Goal: Task Accomplishment & Management: Use online tool/utility

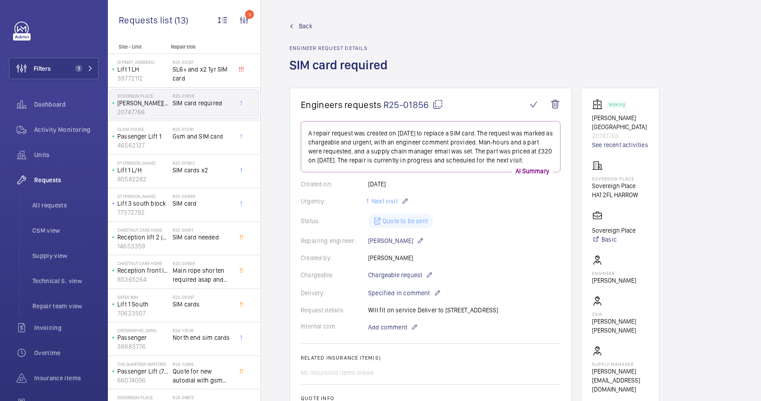
scroll to position [72, 0]
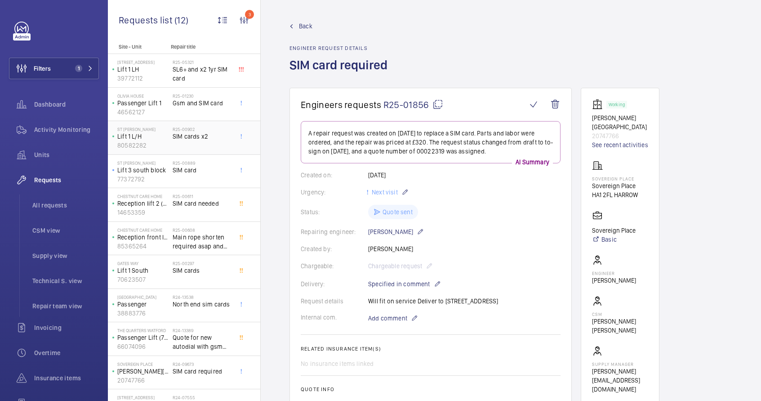
click at [206, 141] on div "R25-00902 SIM cards x2" at bounding box center [202, 139] width 59 height 26
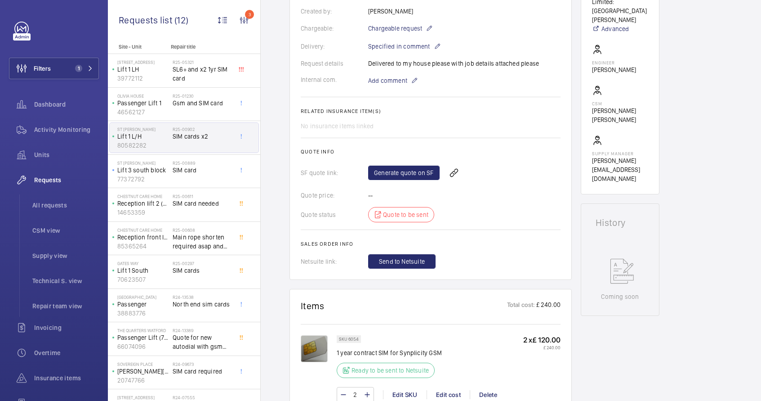
scroll to position [336, 0]
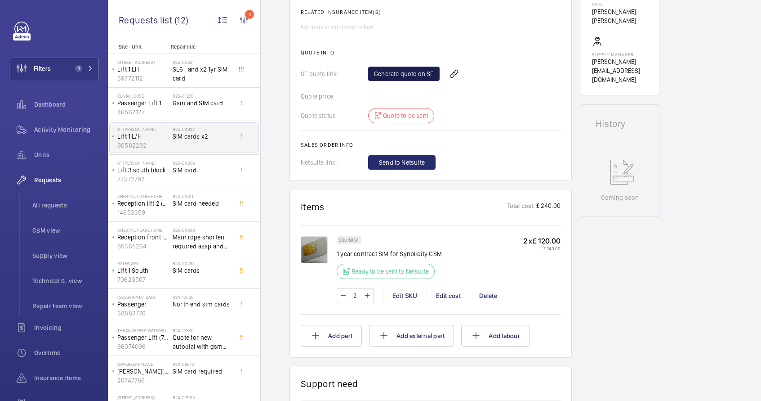
click at [402, 71] on link "Generate quote on SF" at bounding box center [403, 74] width 71 height 14
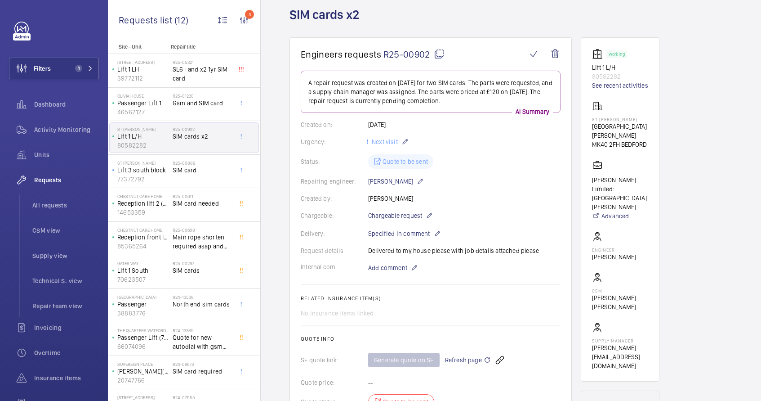
scroll to position [0, 0]
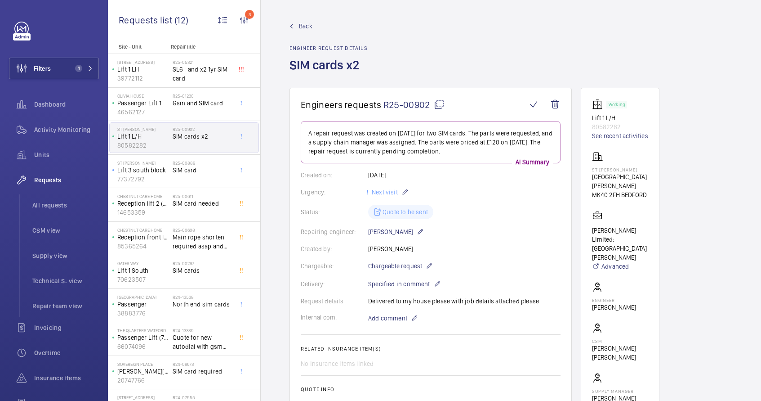
click at [438, 103] on mat-icon at bounding box center [439, 104] width 11 height 11
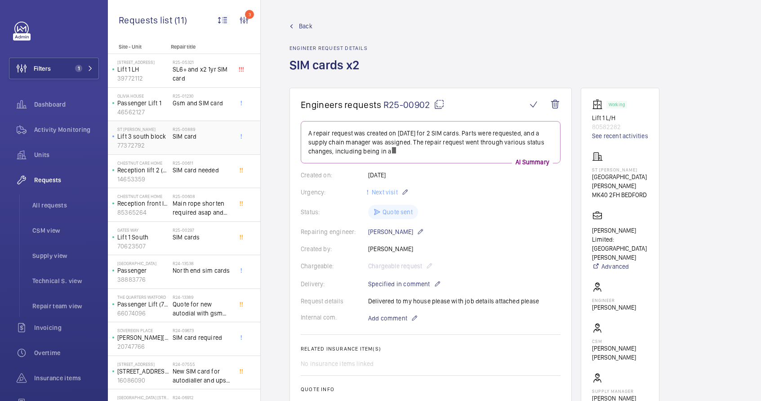
click at [190, 146] on div "R25-00889 SIM card" at bounding box center [202, 139] width 59 height 26
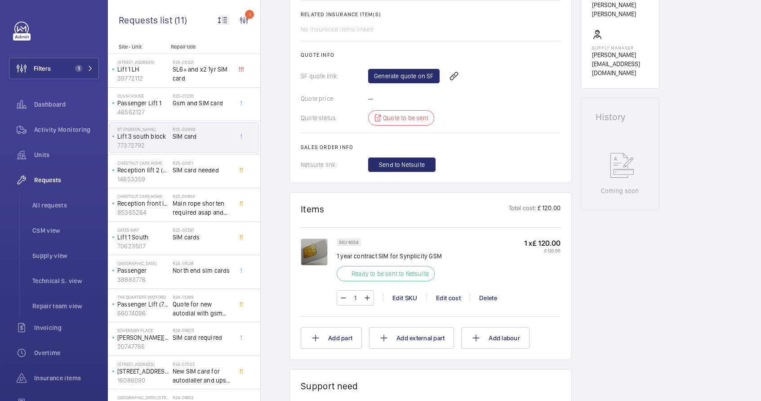
scroll to position [344, 0]
click at [402, 79] on link "Generate quote on SF" at bounding box center [403, 75] width 71 height 14
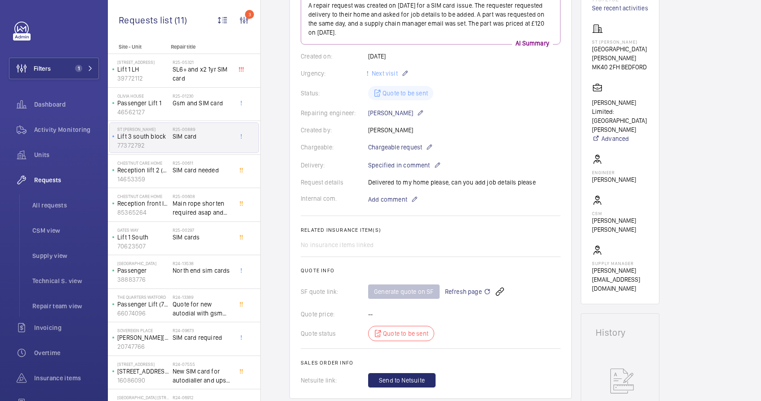
scroll to position [78, 0]
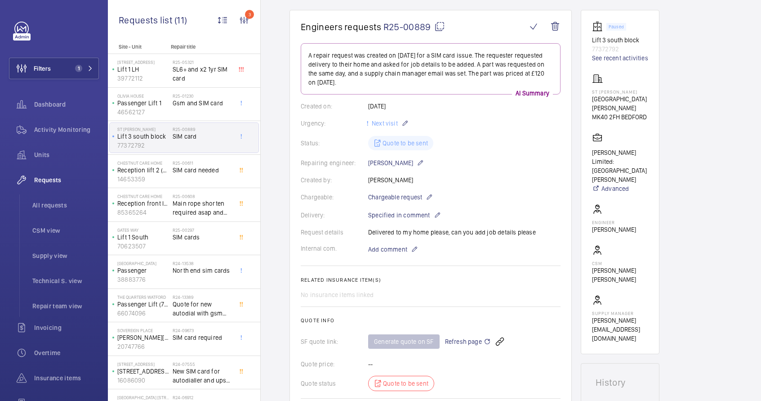
click at [437, 29] on mat-icon at bounding box center [439, 26] width 11 height 11
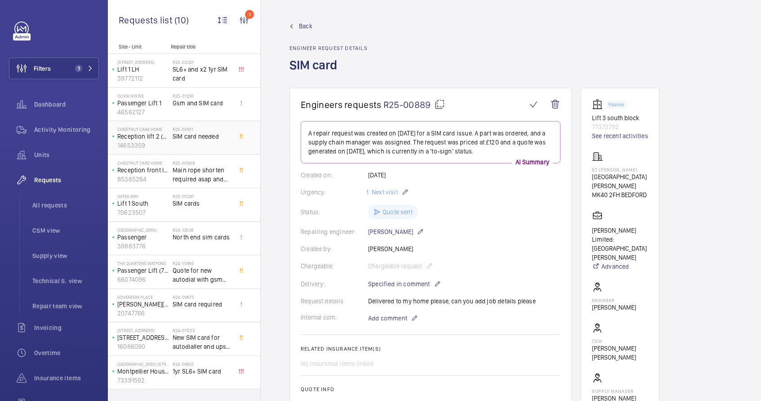
click at [197, 134] on span "SIM card needed" at bounding box center [202, 136] width 59 height 9
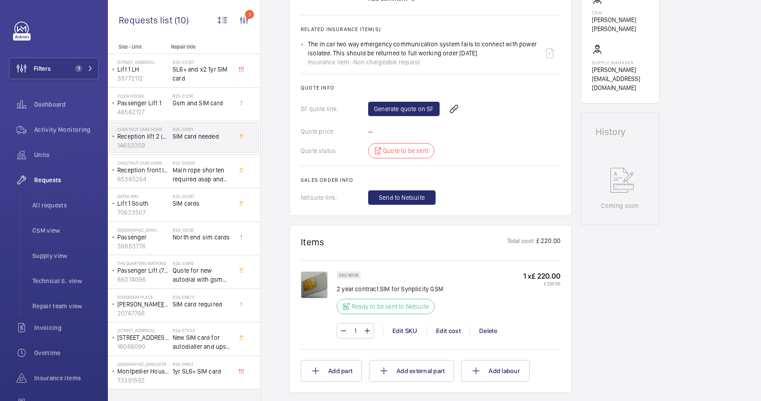
scroll to position [331, 0]
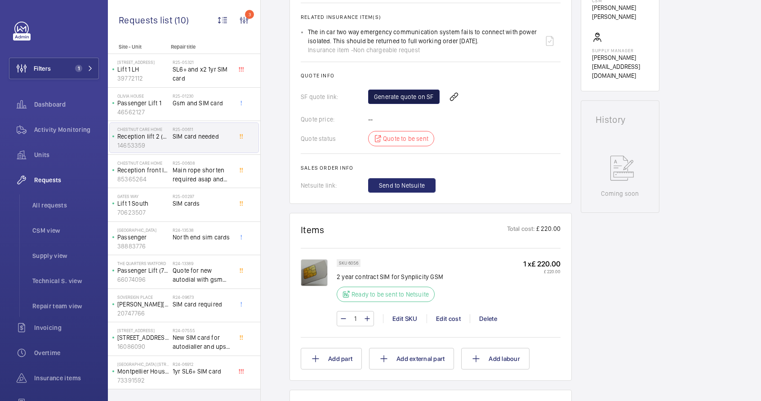
click at [406, 100] on link "Generate quote on SF" at bounding box center [403, 96] width 71 height 14
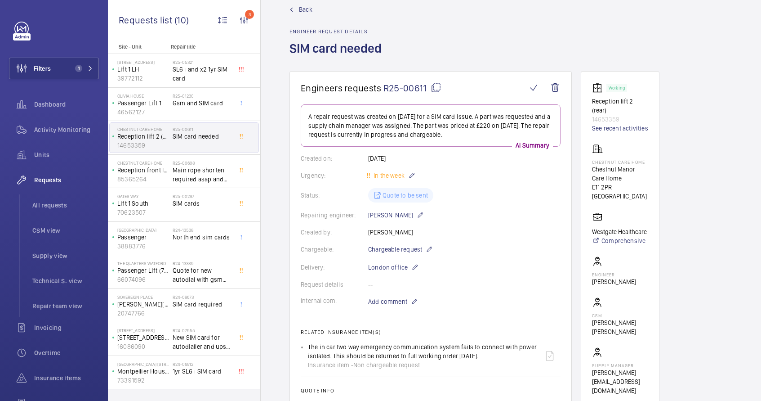
scroll to position [13, 0]
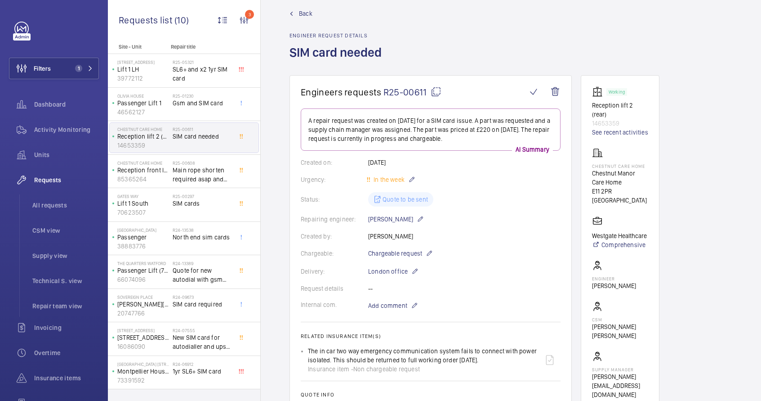
click at [436, 92] on mat-icon at bounding box center [436, 91] width 11 height 11
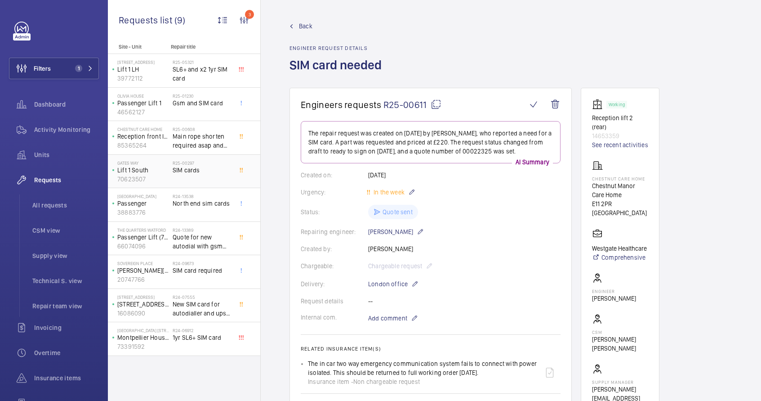
click at [209, 171] on span "SIM cards" at bounding box center [202, 169] width 59 height 9
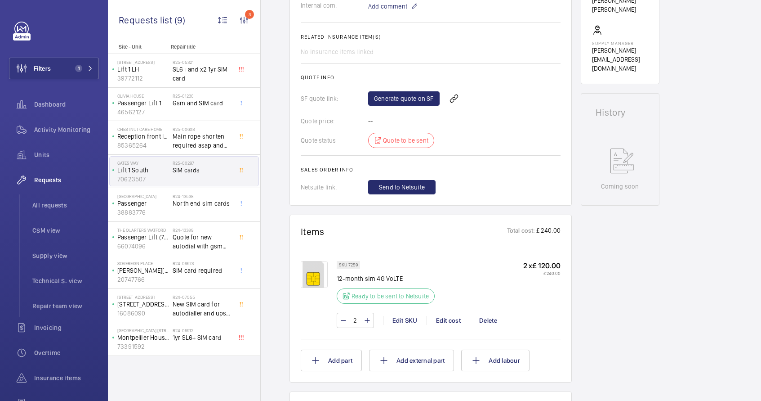
scroll to position [335, 0]
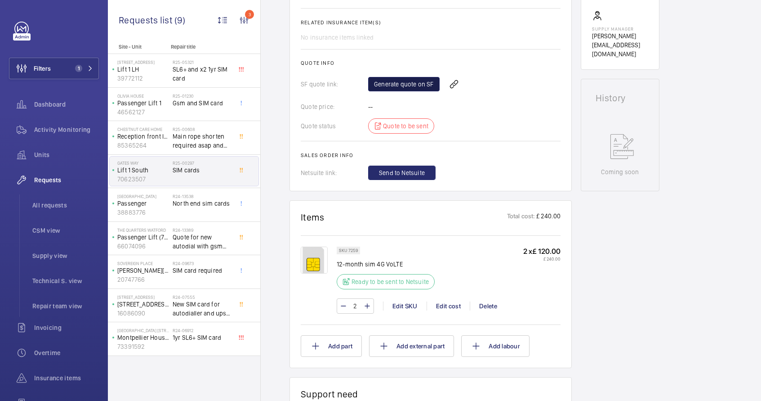
click at [399, 81] on link "Generate quote on SF" at bounding box center [403, 84] width 71 height 14
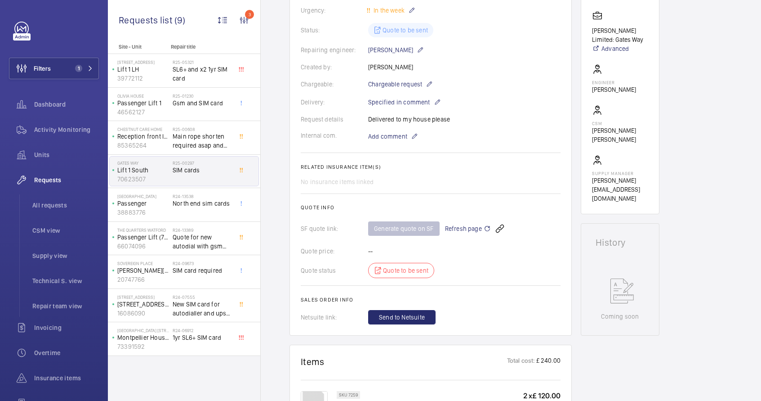
scroll to position [77, 0]
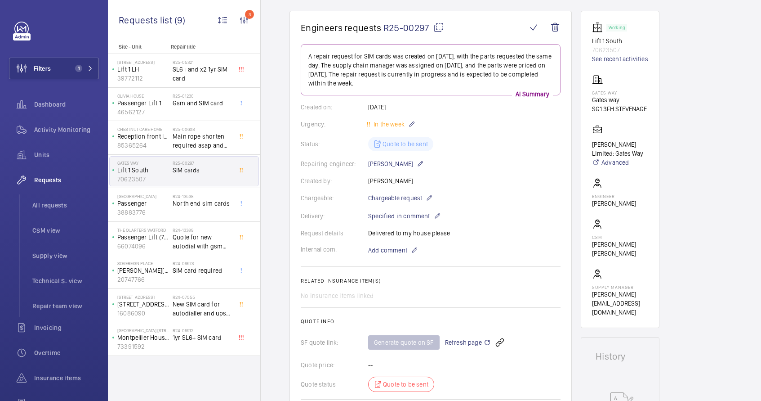
click at [436, 27] on mat-icon at bounding box center [438, 27] width 11 height 11
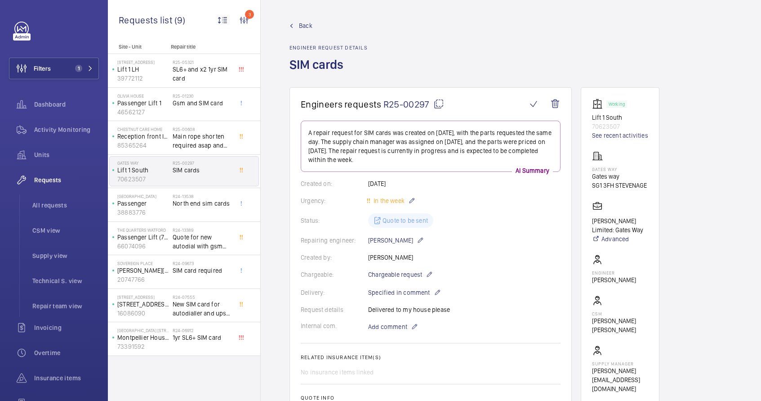
scroll to position [0, 0]
click at [51, 204] on span "All requests" at bounding box center [65, 205] width 67 height 9
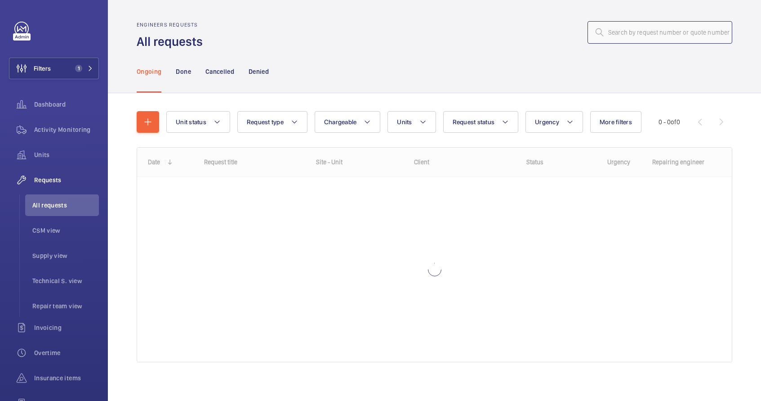
click at [603, 37] on input "text" at bounding box center [660, 32] width 145 height 22
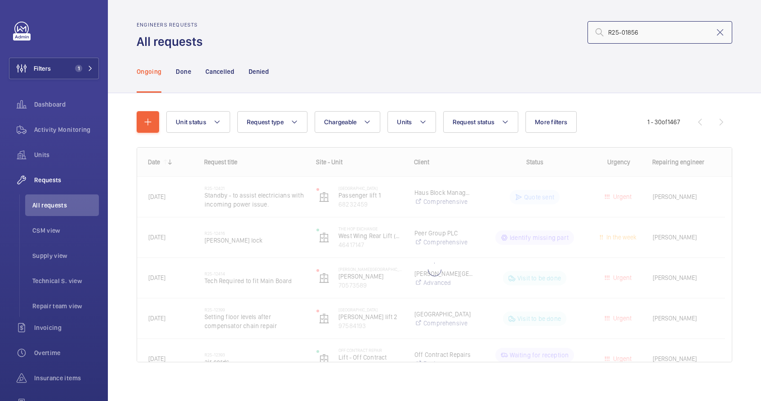
type input "R25-01856"
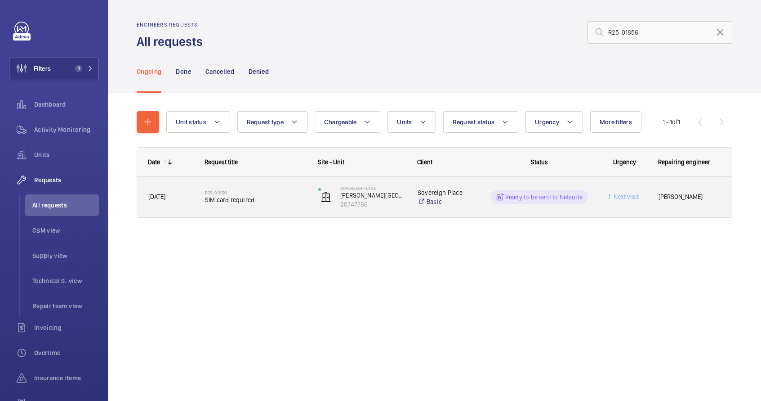
click at [475, 206] on div "Sovereign Place Basic" at bounding box center [442, 197] width 70 height 36
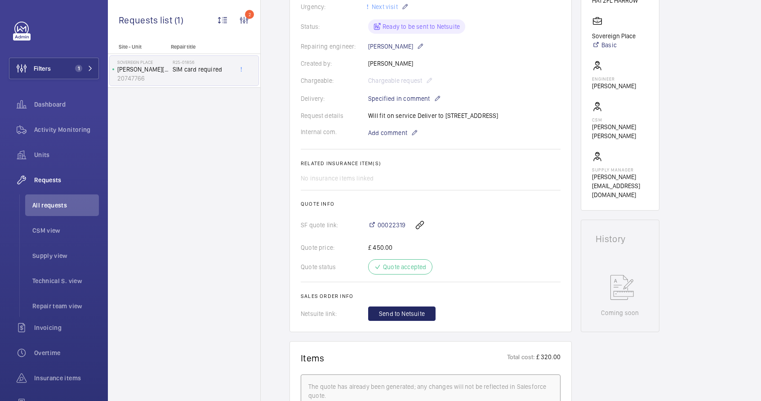
scroll to position [226, 0]
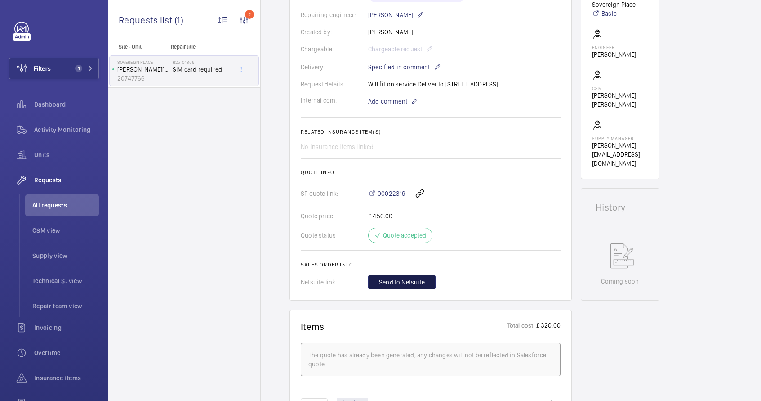
click at [408, 286] on span "Send to Netsuite" at bounding box center [402, 281] width 46 height 9
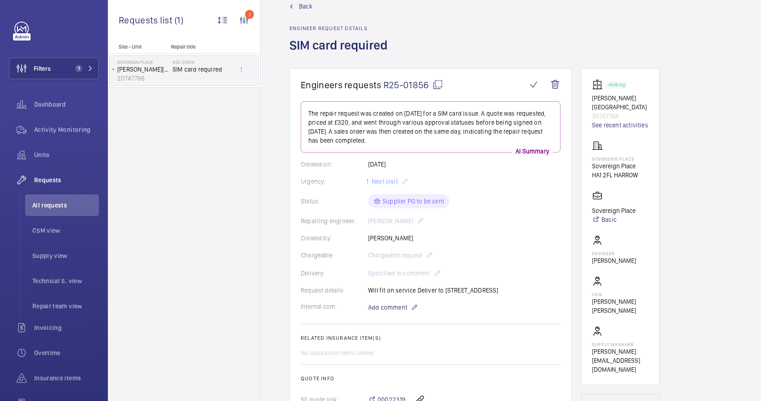
scroll to position [0, 0]
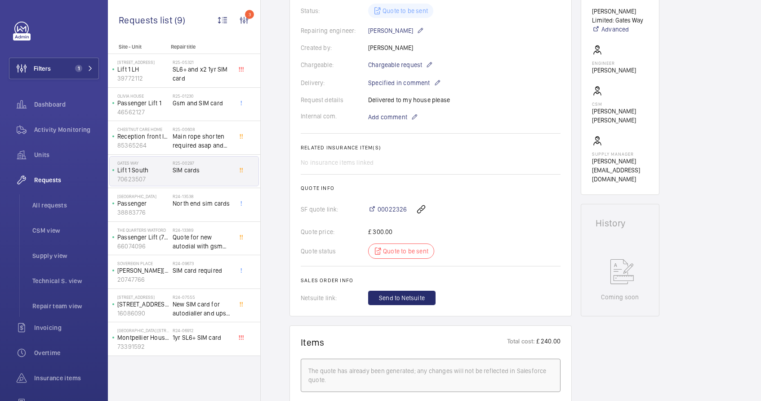
scroll to position [89, 0]
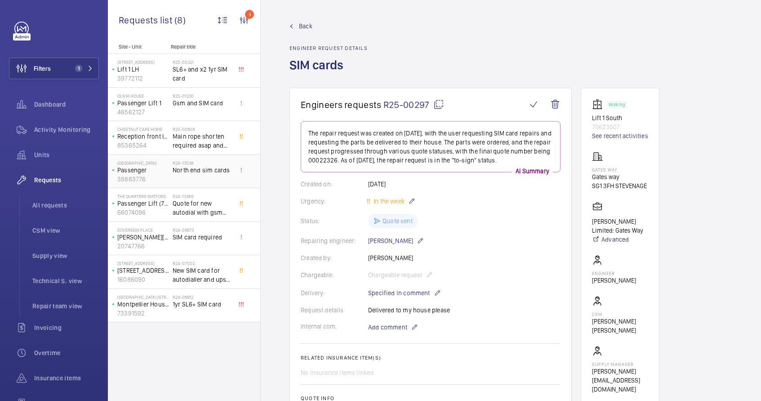
click at [196, 182] on div "R24-13538 North end sim cards" at bounding box center [202, 173] width 59 height 26
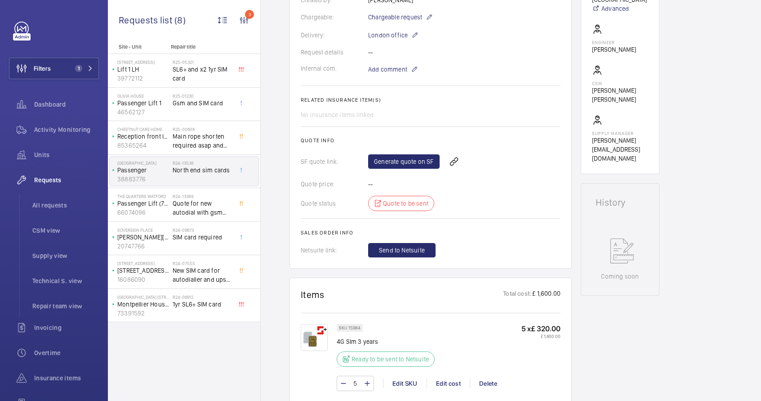
scroll to position [259, 0]
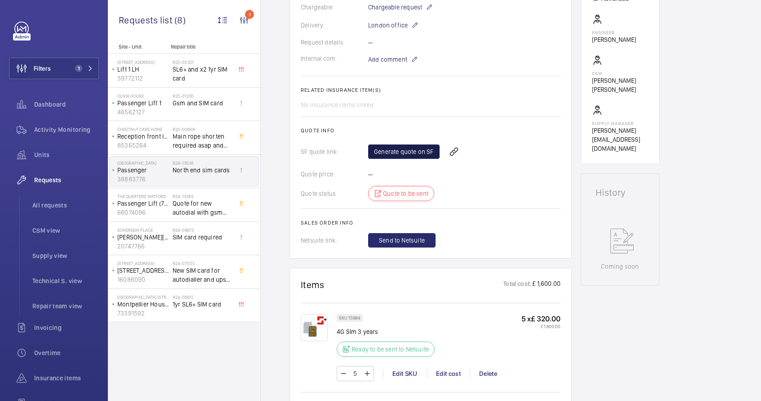
click at [405, 155] on link "Generate quote on SF" at bounding box center [403, 151] width 71 height 14
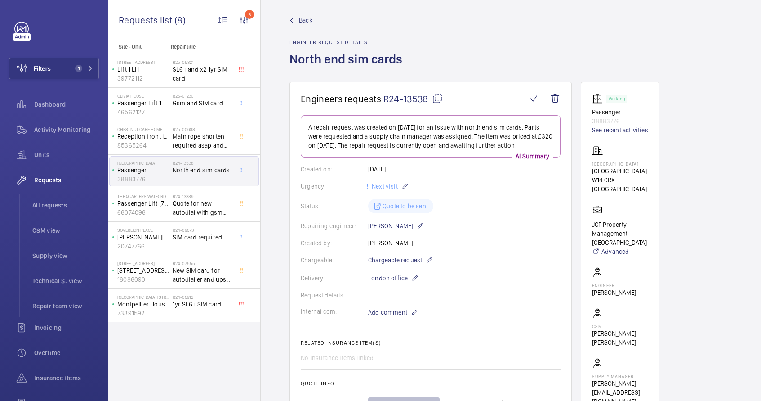
scroll to position [0, 0]
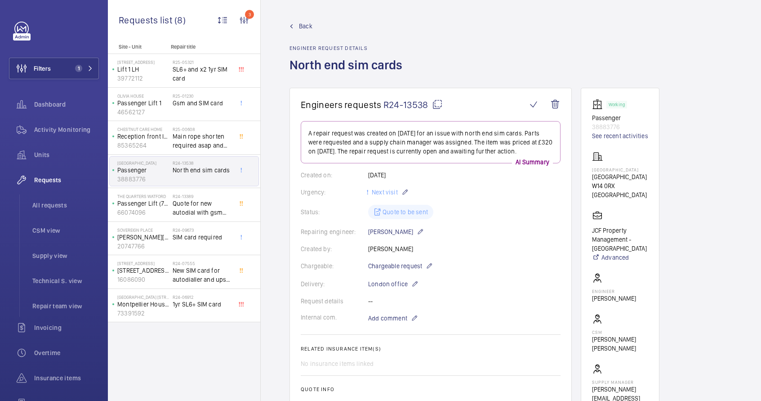
click at [438, 105] on mat-icon at bounding box center [437, 104] width 11 height 11
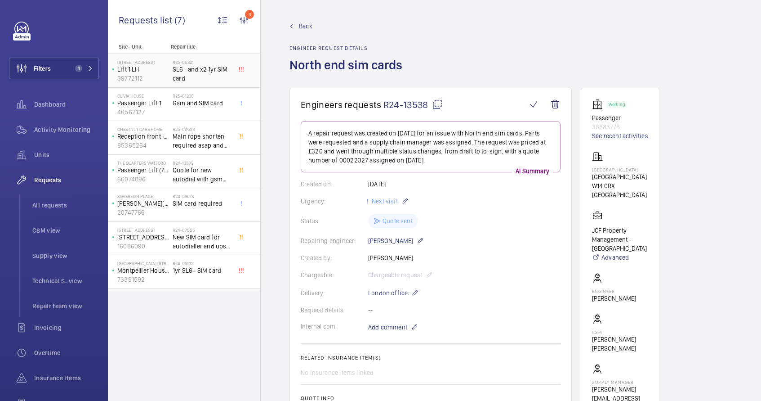
click at [191, 76] on span "SL6+ and x2 1yr SIM card" at bounding box center [202, 74] width 59 height 18
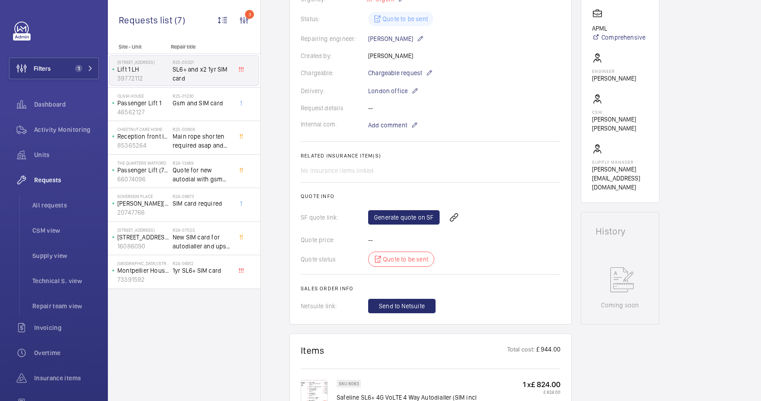
scroll to position [214, 0]
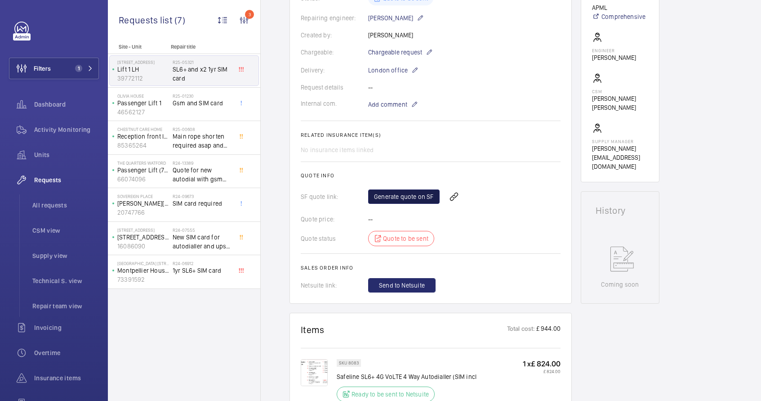
click at [414, 198] on link "Generate quote on SF" at bounding box center [403, 196] width 71 height 14
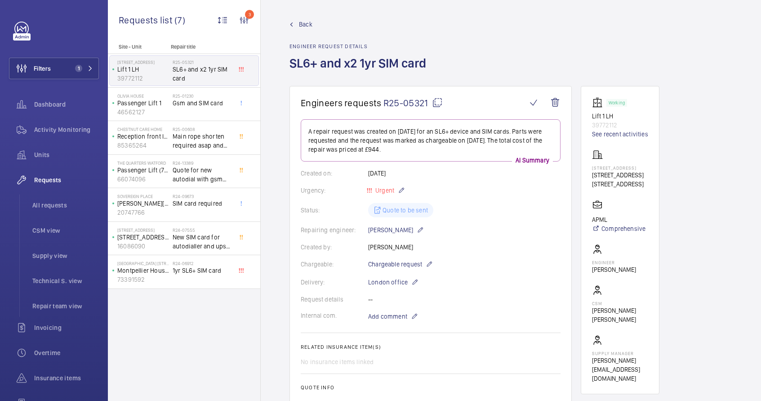
scroll to position [0, 0]
click at [437, 107] on mat-icon at bounding box center [437, 104] width 11 height 11
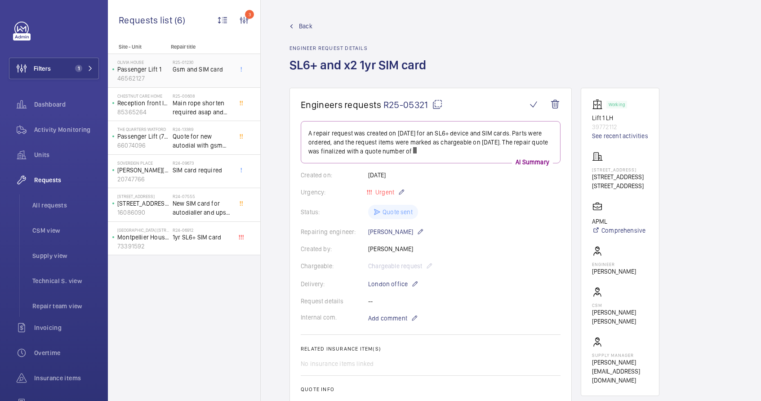
click at [207, 76] on div "R25-01230 Gsm and SIM card" at bounding box center [202, 72] width 59 height 26
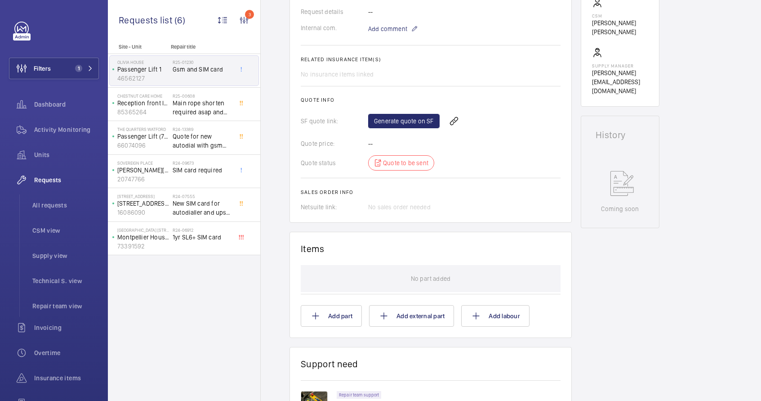
scroll to position [295, 0]
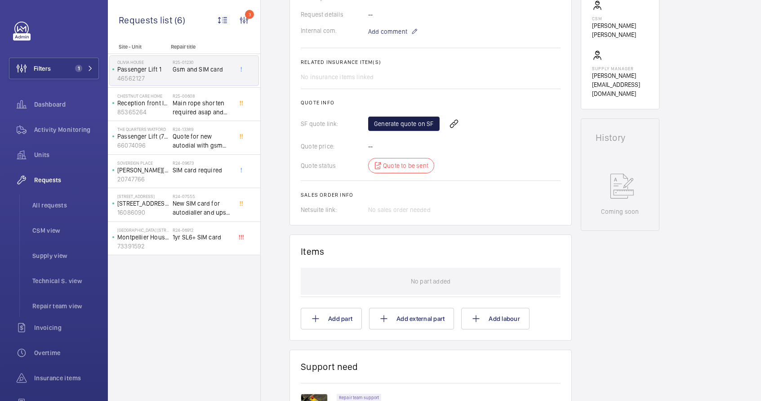
click at [400, 118] on link "Generate quote on SF" at bounding box center [403, 123] width 71 height 14
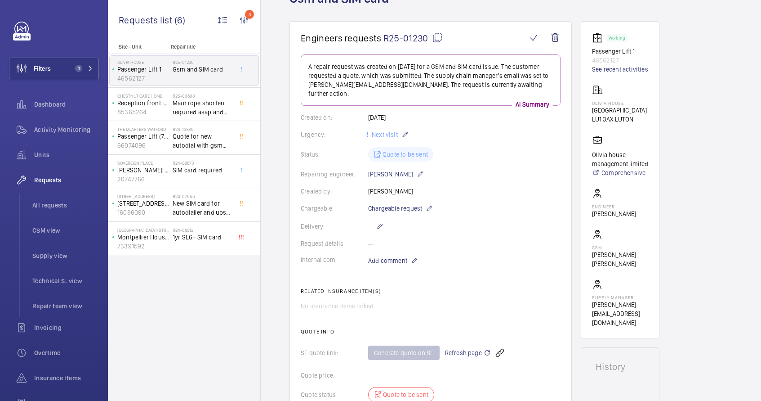
scroll to position [0, 0]
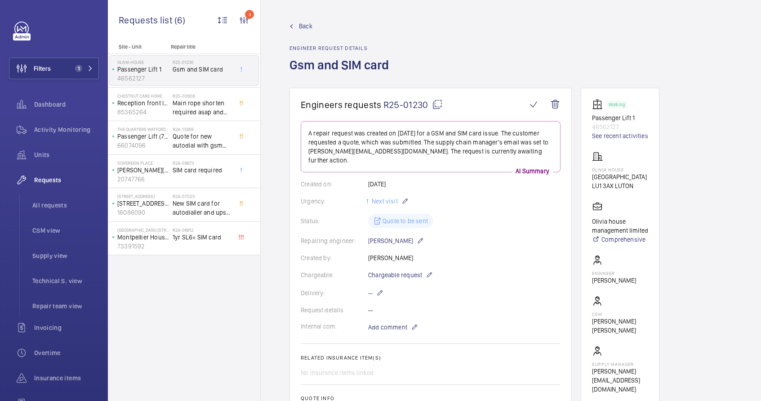
click at [437, 105] on mat-icon at bounding box center [437, 104] width 11 height 11
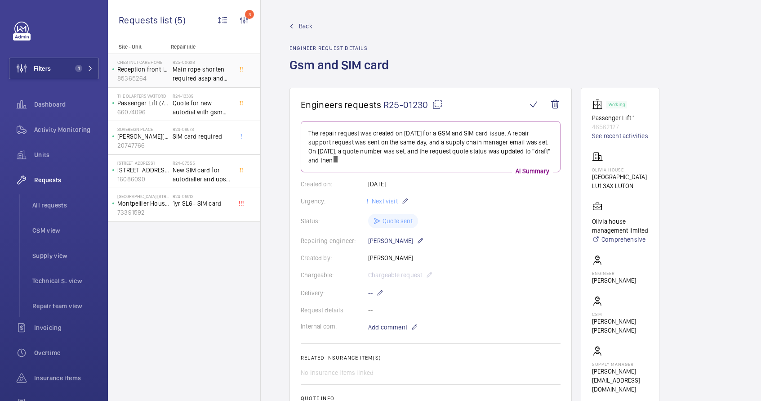
click at [189, 75] on span "Main rope shorten required asap and new SIM card" at bounding box center [202, 74] width 59 height 18
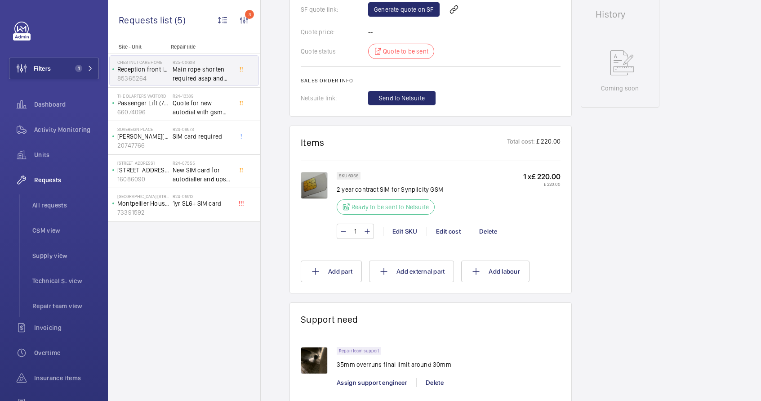
scroll to position [444, 0]
drag, startPoint x: 337, startPoint y: 365, endPoint x: 443, endPoint y: 370, distance: 106.3
click at [443, 370] on div "Repair team support 35mm overruns final limit around 30mm" at bounding box center [394, 360] width 115 height 27
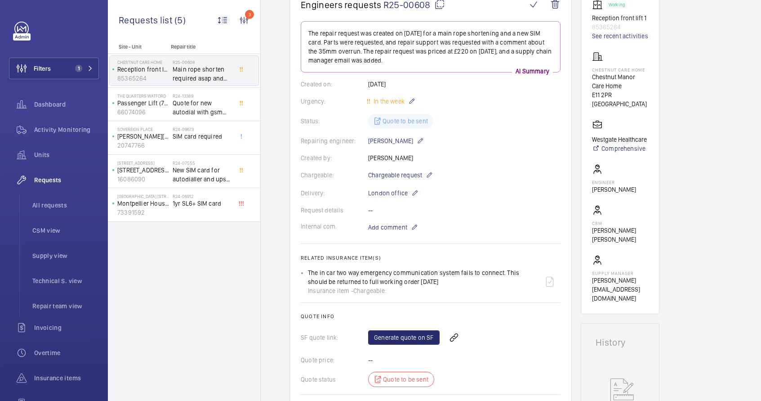
scroll to position [335, 0]
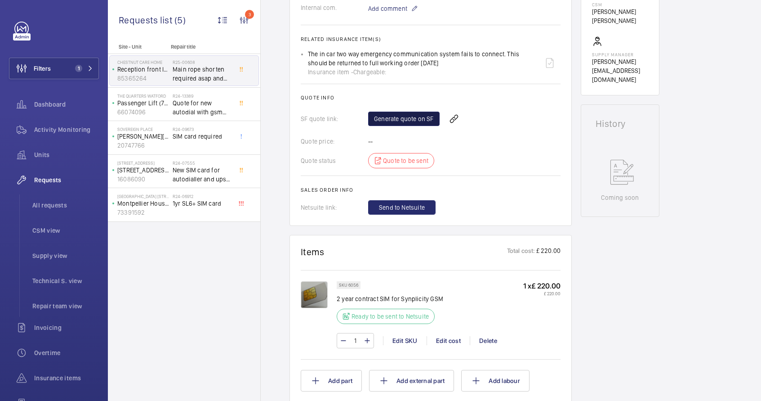
click at [415, 121] on link "Generate quote on SF" at bounding box center [403, 118] width 71 height 14
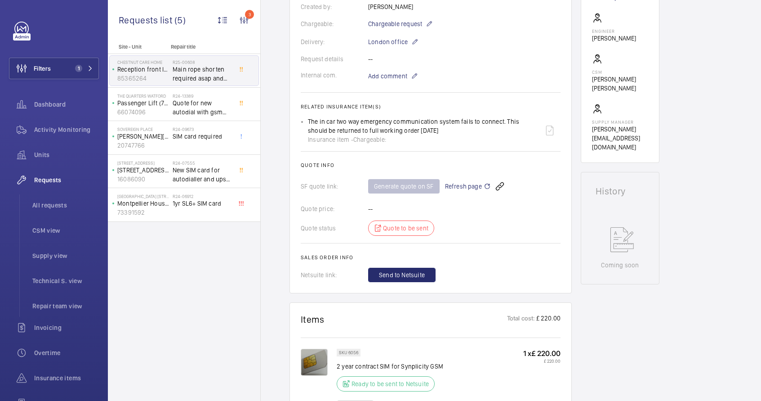
scroll to position [103, 0]
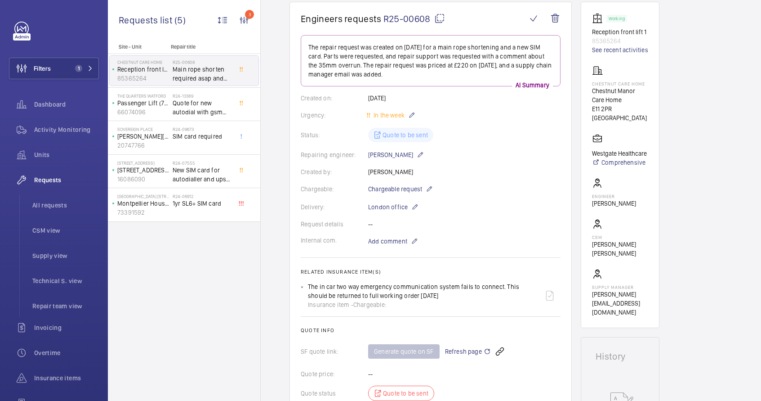
click at [440, 21] on mat-icon at bounding box center [439, 18] width 11 height 11
copy p "35mm overruns final limit around 30mm"
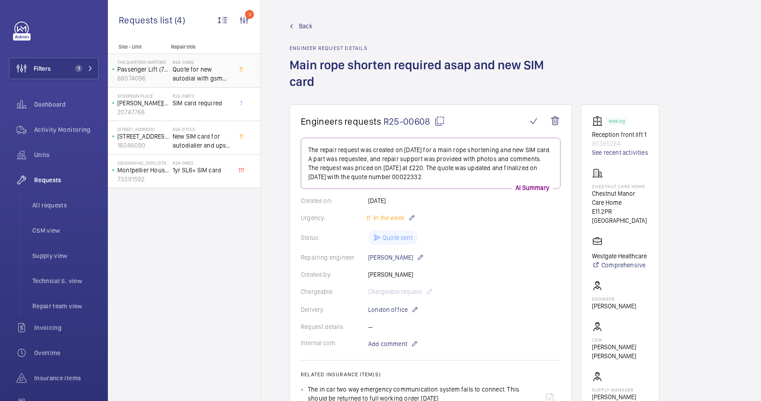
click at [183, 76] on span "Quote for new autodial with gsm and SIM card" at bounding box center [202, 74] width 59 height 18
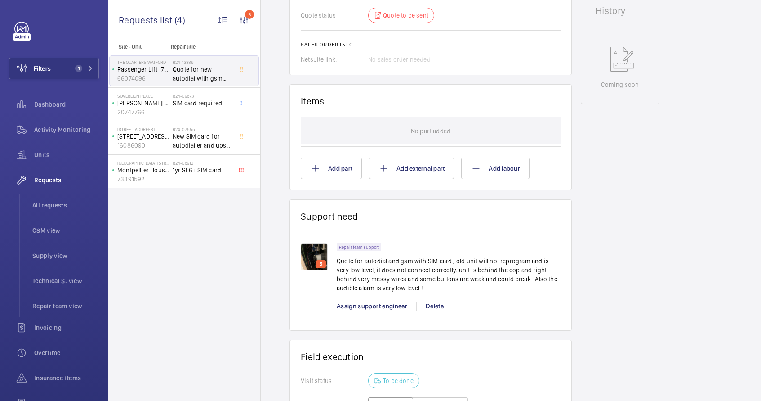
scroll to position [447, 0]
click at [316, 253] on img at bounding box center [314, 255] width 27 height 27
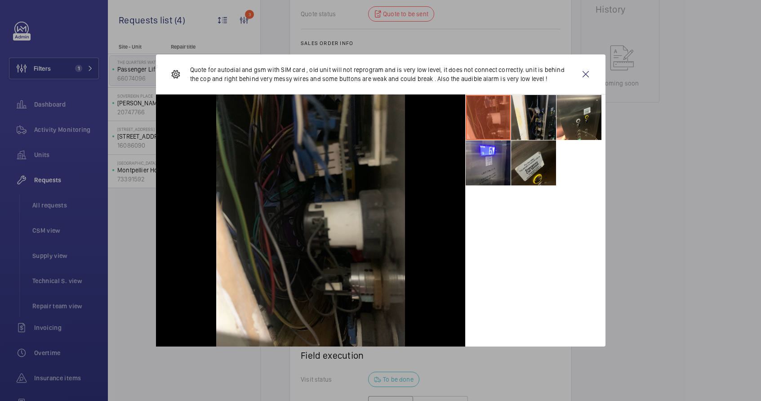
click at [540, 169] on li at bounding box center [533, 162] width 45 height 45
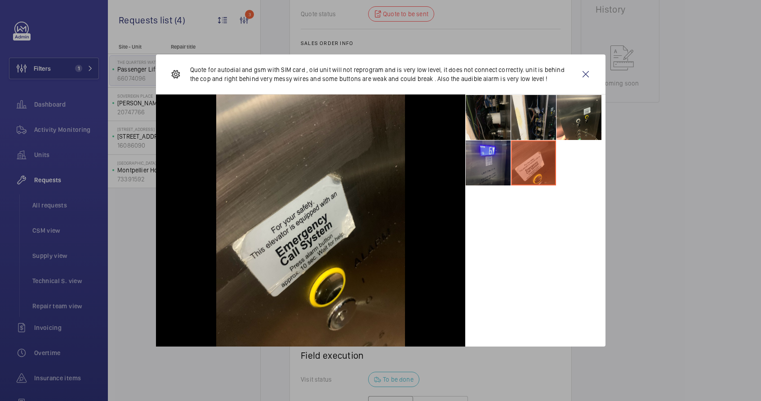
click at [510, 167] on ul at bounding box center [535, 139] width 140 height 91
click at [503, 166] on li at bounding box center [488, 162] width 45 height 45
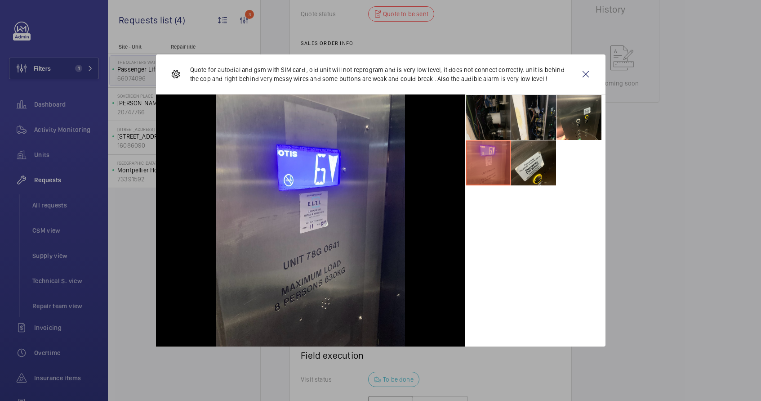
click at [502, 115] on li at bounding box center [488, 117] width 45 height 45
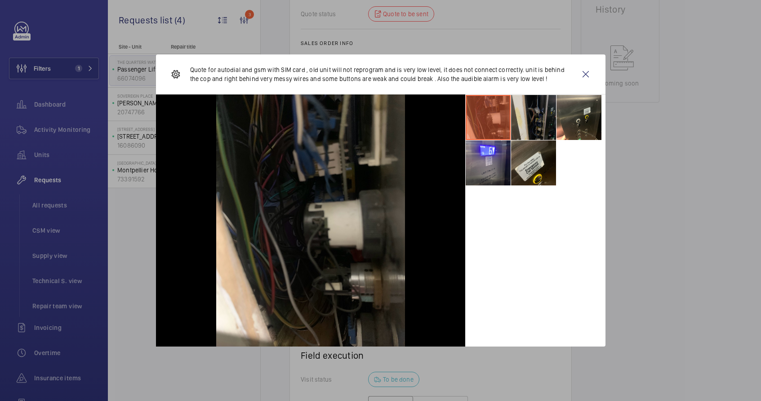
click at [519, 116] on li at bounding box center [533, 117] width 45 height 45
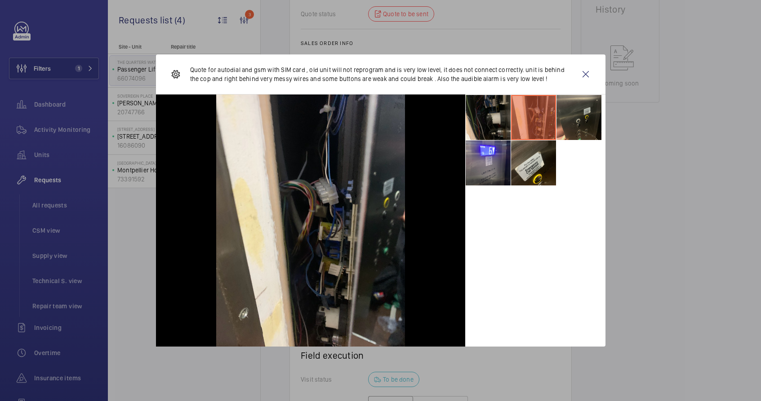
click at [563, 116] on li at bounding box center [579, 117] width 45 height 45
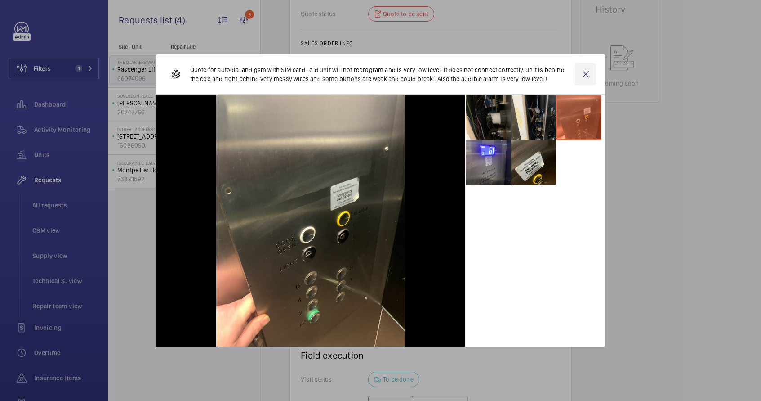
click at [589, 73] on wm-front-icon-button at bounding box center [586, 74] width 22 height 22
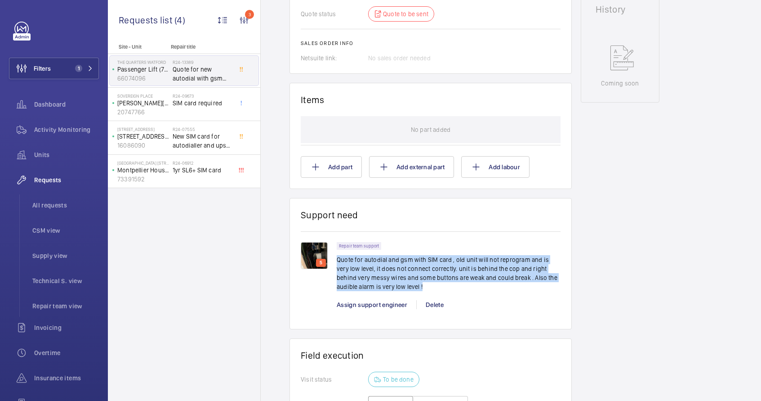
drag, startPoint x: 401, startPoint y: 287, endPoint x: 338, endPoint y: 261, distance: 69.0
click at [338, 261] on p "Quote for autodial and gsm with SIM card , old unit will not reprogram and is v…" at bounding box center [449, 273] width 224 height 36
copy p "Quote for autodial and gsm with SIM card , old unit will not reprogram and is v…"
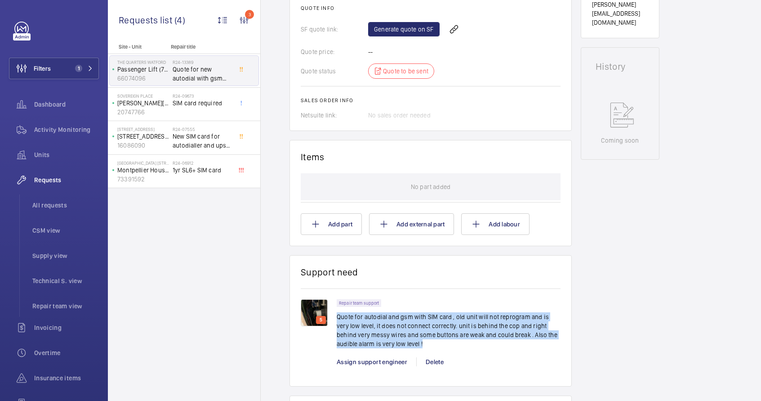
scroll to position [293, 0]
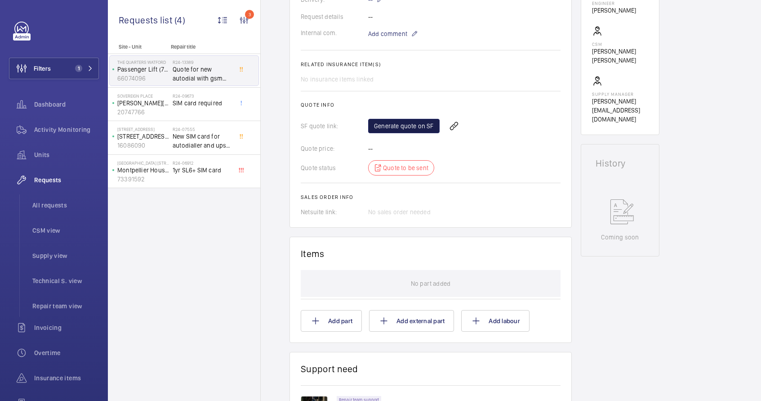
click at [404, 119] on link "Generate quote on SF" at bounding box center [403, 126] width 71 height 14
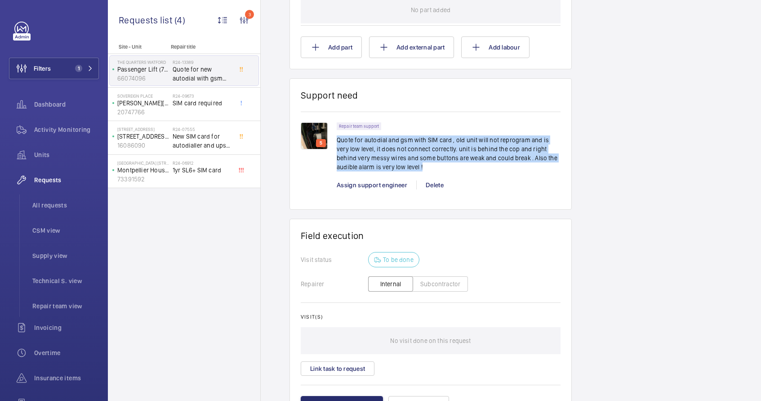
scroll to position [623, 0]
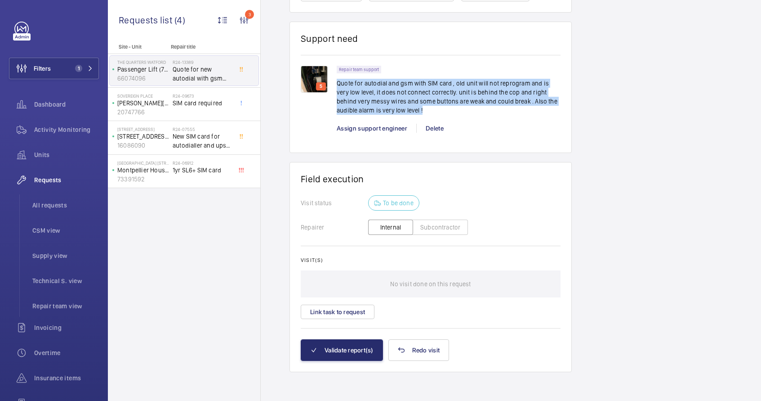
copy p "Quote for autodial and gsm with SIM card , old unit will not reprogram and is v…"
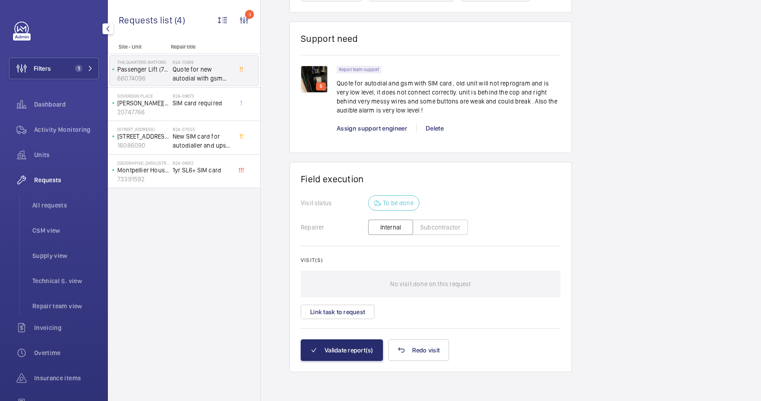
click at [62, 16] on div "Filters 1 Dashboard Activity Monitoring Units Requests All requests CSM view Su…" at bounding box center [54, 200] width 108 height 401
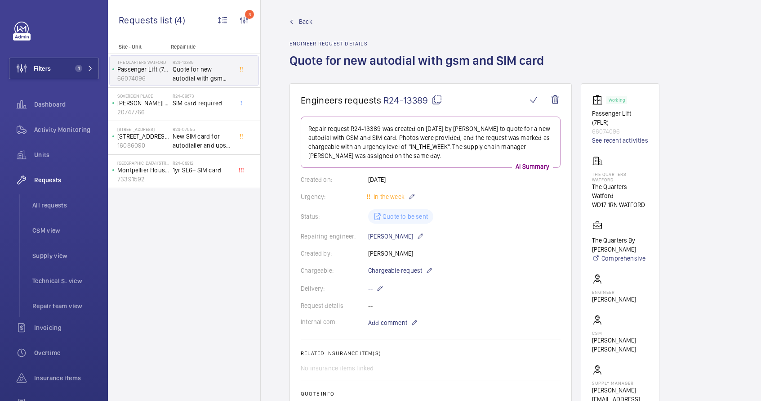
scroll to position [0, 0]
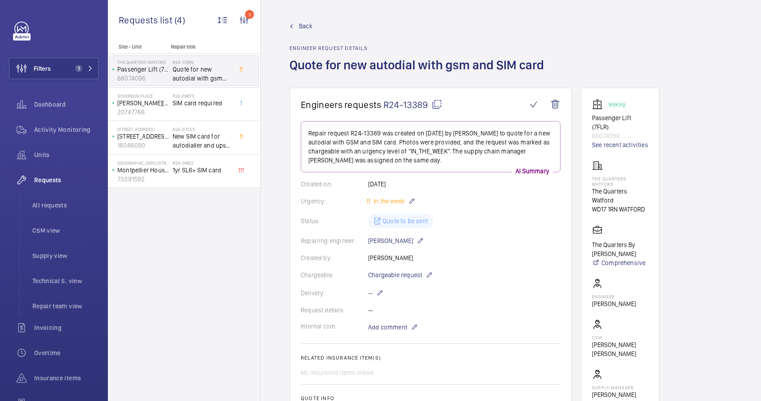
click at [437, 103] on mat-icon at bounding box center [437, 104] width 11 height 11
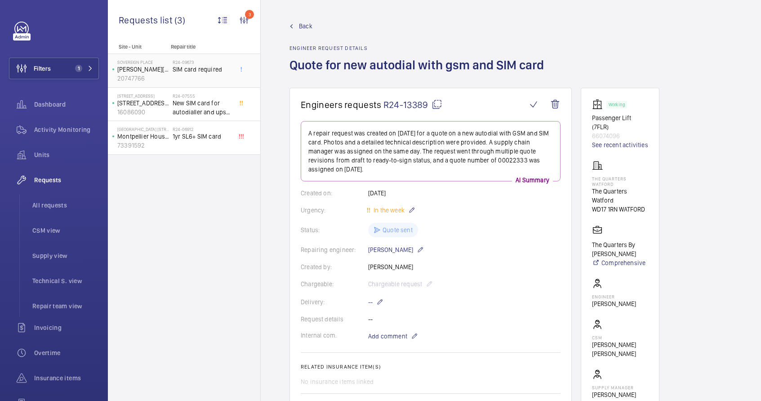
click at [219, 79] on div "R24-09673 SIM card required" at bounding box center [202, 72] width 59 height 26
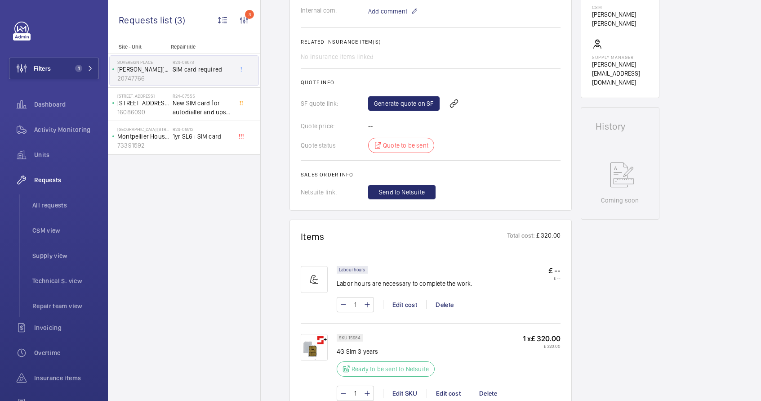
scroll to position [321, 0]
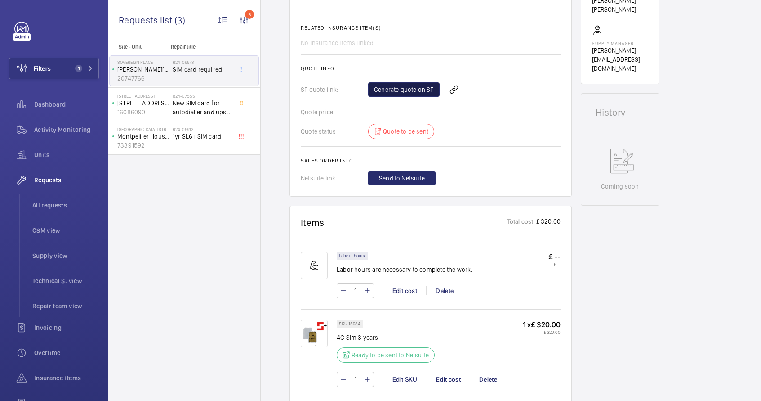
click at [392, 93] on link "Generate quote on SF" at bounding box center [403, 89] width 71 height 14
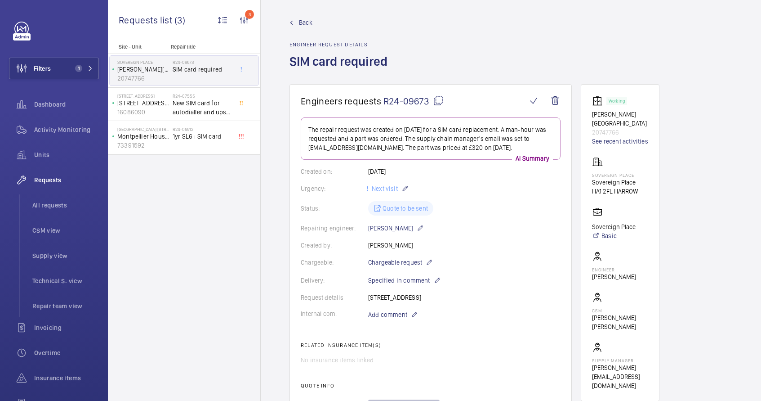
scroll to position [0, 0]
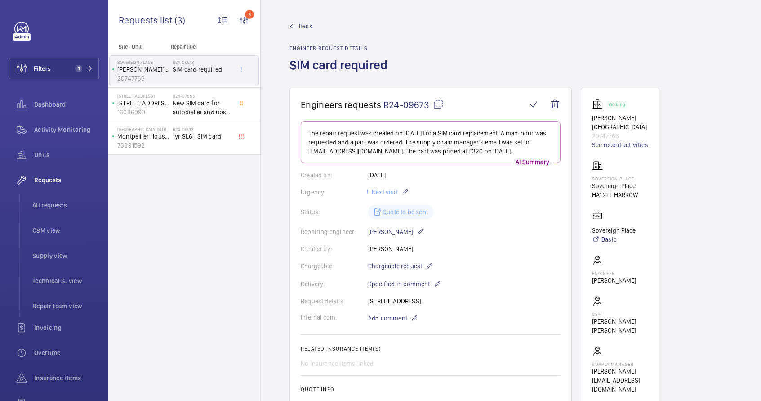
click at [438, 104] on mat-icon at bounding box center [438, 104] width 11 height 11
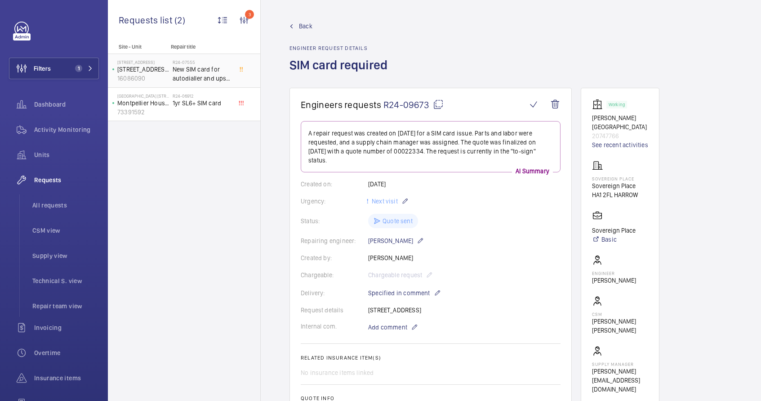
click at [142, 76] on p "16086090" at bounding box center [143, 78] width 52 height 9
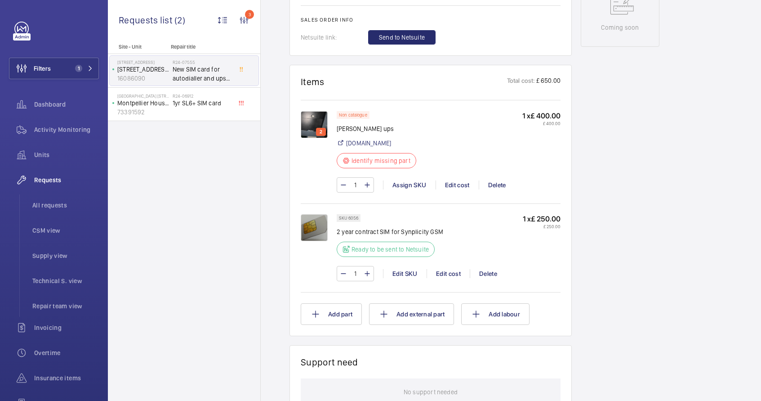
scroll to position [255, 0]
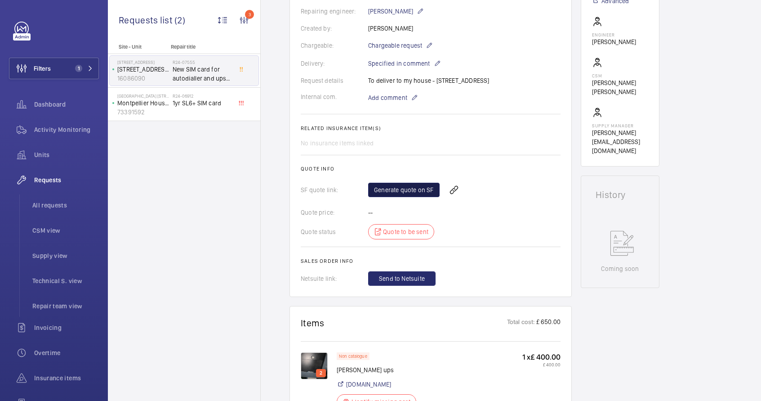
click at [418, 186] on link "Generate quote on SF" at bounding box center [403, 190] width 71 height 14
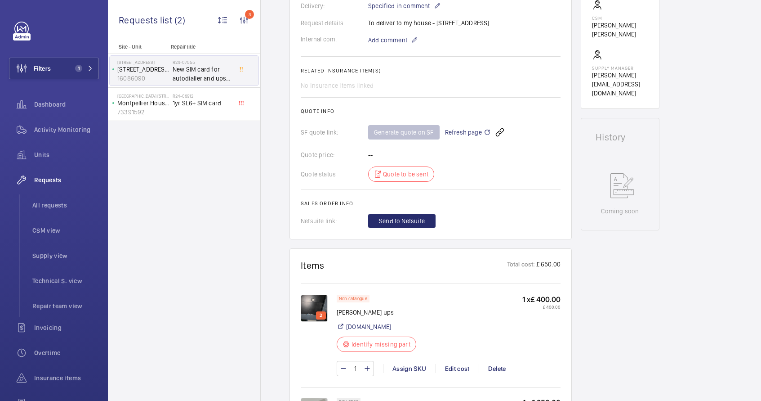
scroll to position [318, 0]
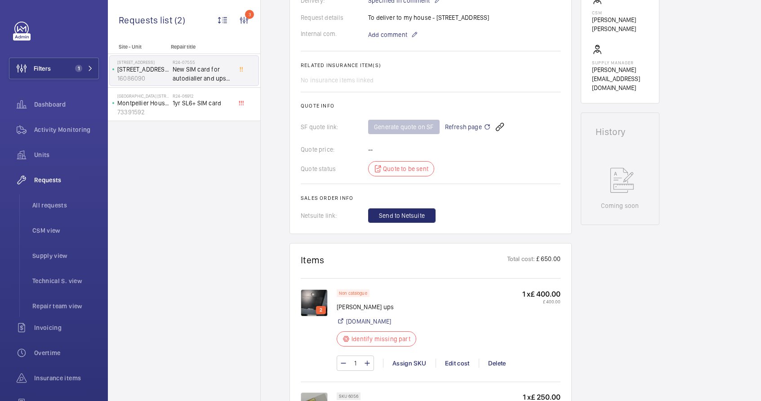
click at [310, 296] on img at bounding box center [314, 302] width 27 height 27
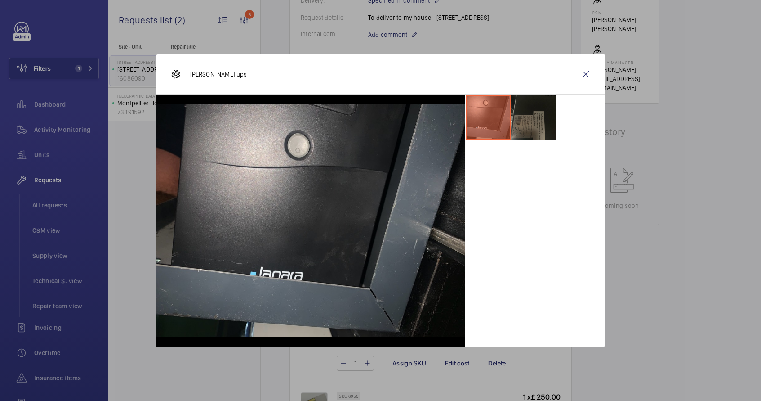
click at [529, 128] on li at bounding box center [533, 117] width 45 height 45
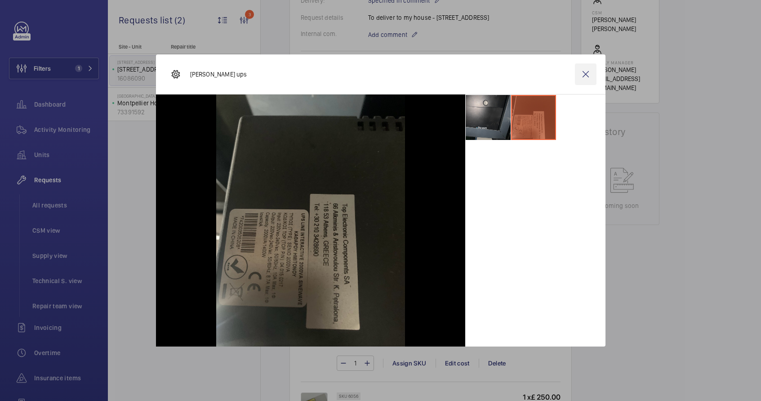
click at [590, 73] on wm-front-icon-button at bounding box center [586, 74] width 22 height 22
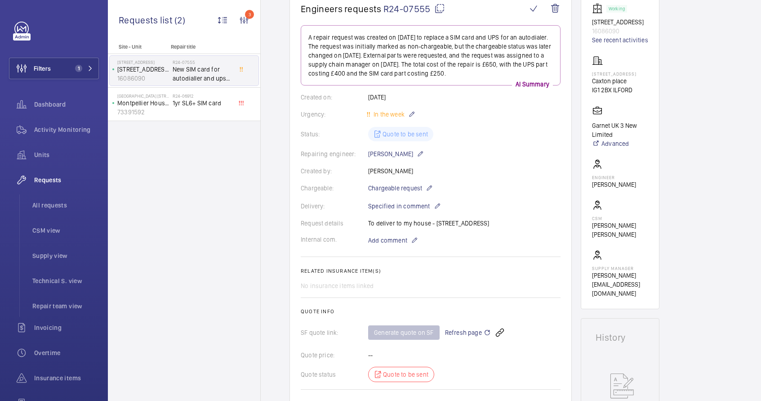
scroll to position [89, 0]
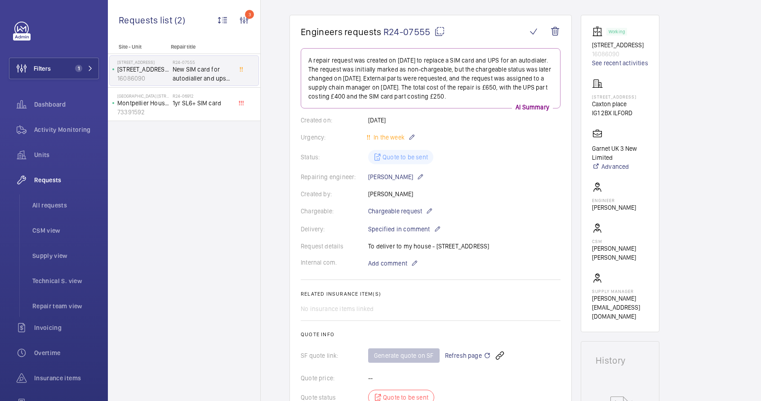
click at [436, 30] on mat-icon at bounding box center [439, 31] width 11 height 11
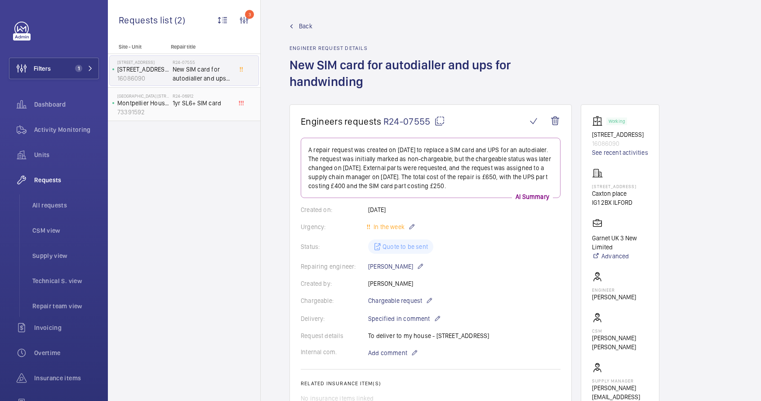
click at [205, 106] on span "1yr SL6+ SIM card" at bounding box center [202, 102] width 59 height 9
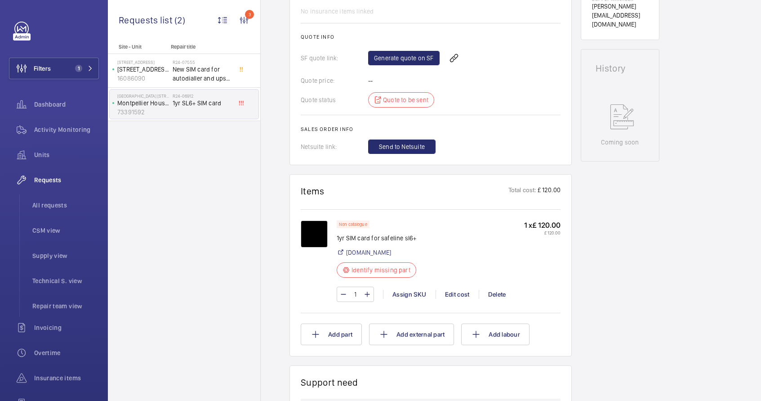
scroll to position [359, 0]
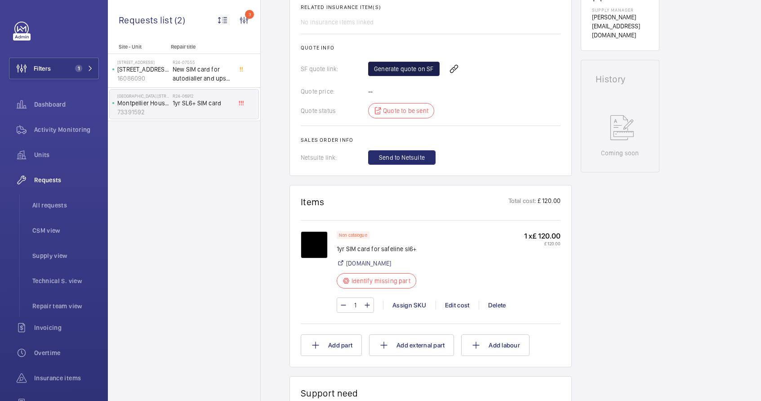
click at [407, 70] on link "Generate quote on SF" at bounding box center [403, 69] width 71 height 14
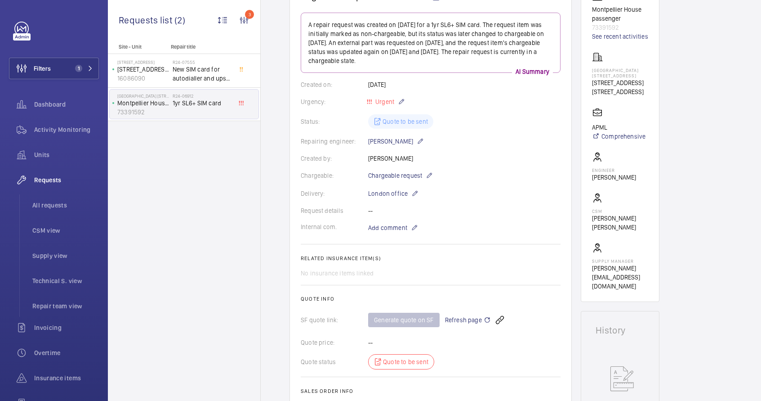
scroll to position [8, 0]
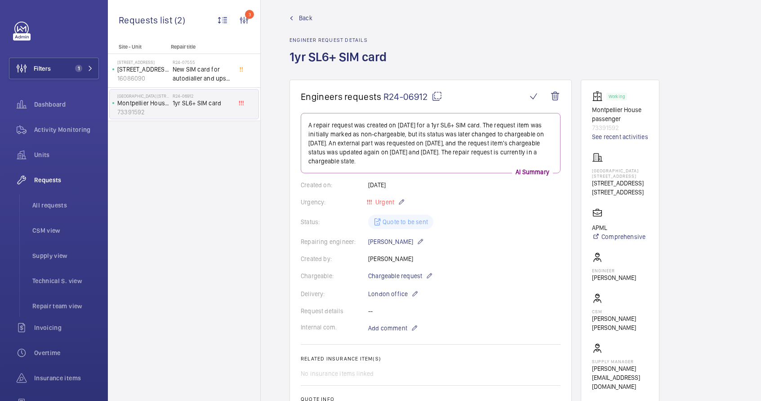
click at [437, 97] on mat-icon at bounding box center [437, 96] width 11 height 11
type textarea "R24-06912"
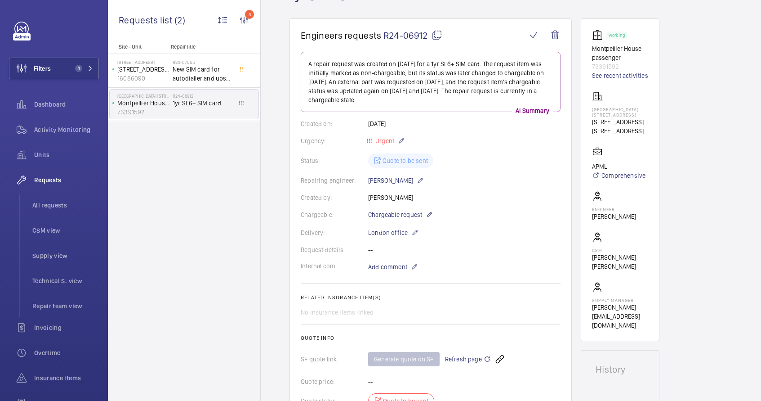
scroll to position [71, 0]
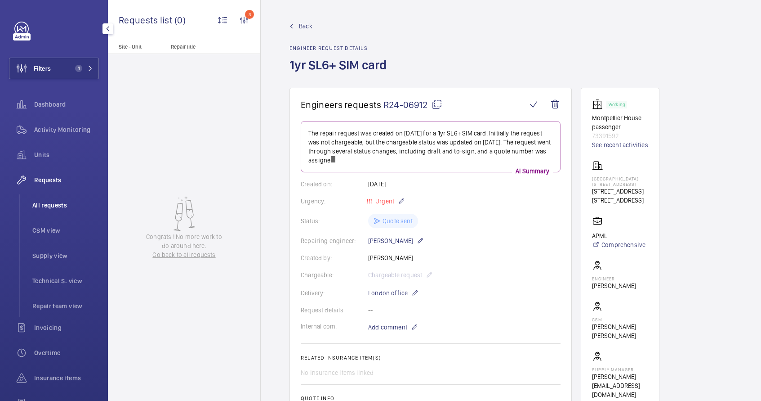
click at [56, 203] on span "All requests" at bounding box center [65, 205] width 67 height 9
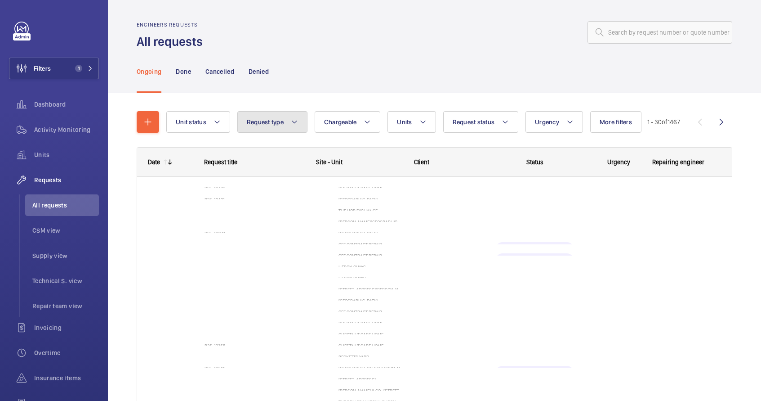
click at [276, 129] on button "Request type" at bounding box center [272, 122] width 70 height 22
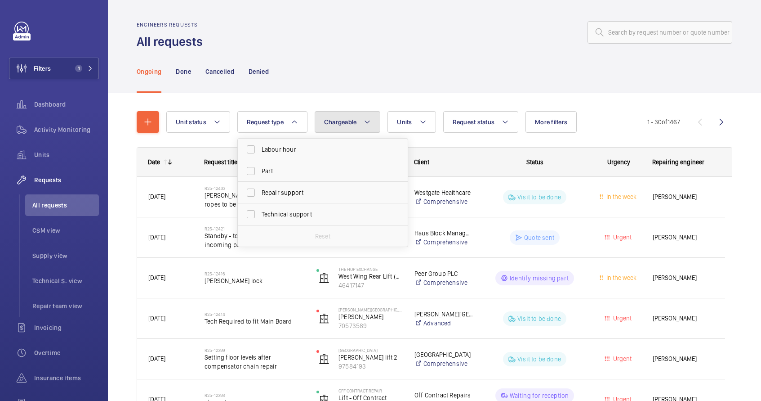
click at [352, 124] on span "Chargeable" at bounding box center [340, 121] width 33 height 7
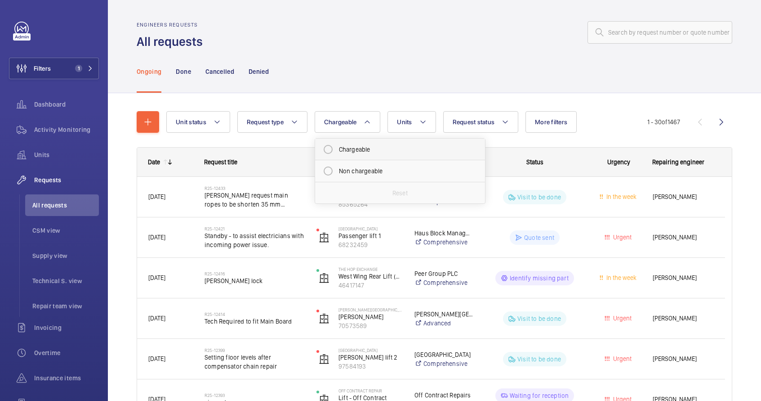
click at [361, 155] on mat-radio-button "Chargeable" at bounding box center [400, 149] width 162 height 18
radio input "true"
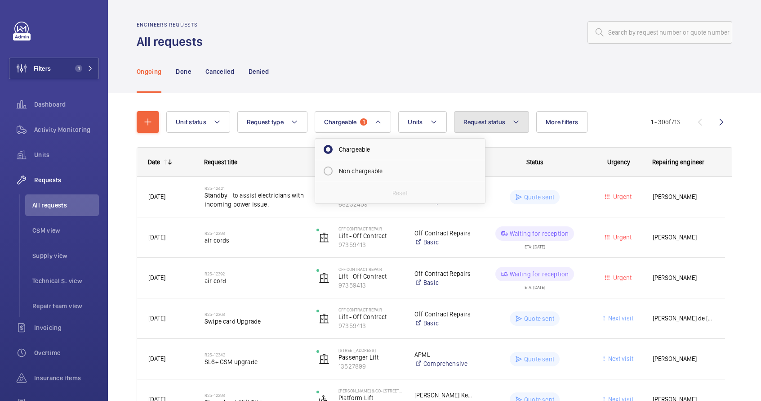
click at [486, 121] on span "Request status" at bounding box center [485, 121] width 42 height 7
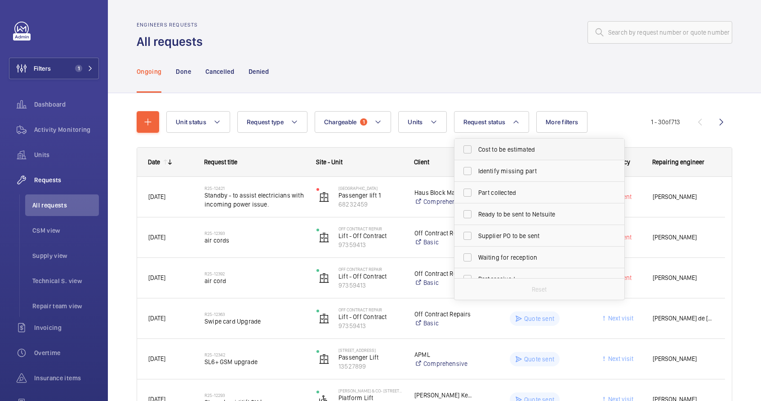
click at [490, 149] on span "Cost to be estimated" at bounding box center [540, 149] width 124 height 9
click at [477, 149] on input "Cost to be estimated" at bounding box center [468, 149] width 18 height 18
checkbox input "true"
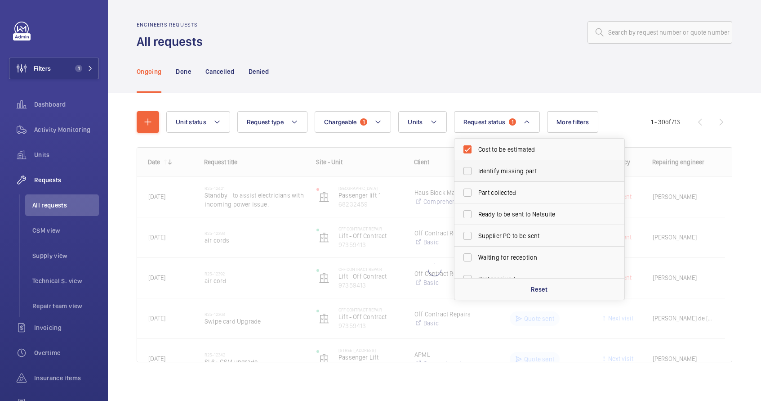
click at [490, 174] on span "Identify missing part" at bounding box center [540, 170] width 124 height 9
click at [477, 174] on input "Identify missing part" at bounding box center [468, 171] width 18 height 18
checkbox input "true"
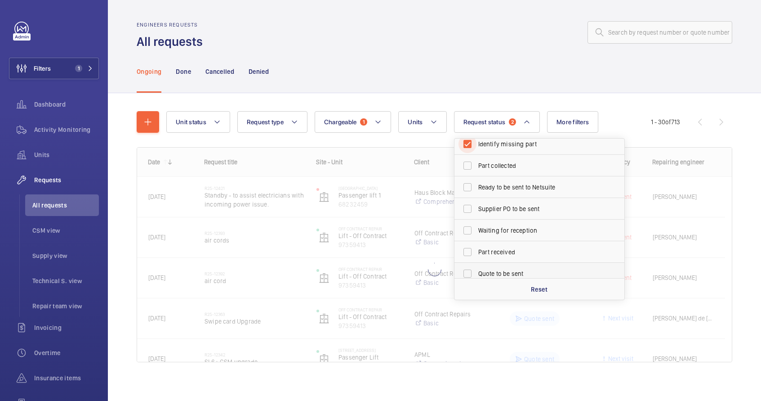
scroll to position [60, 0]
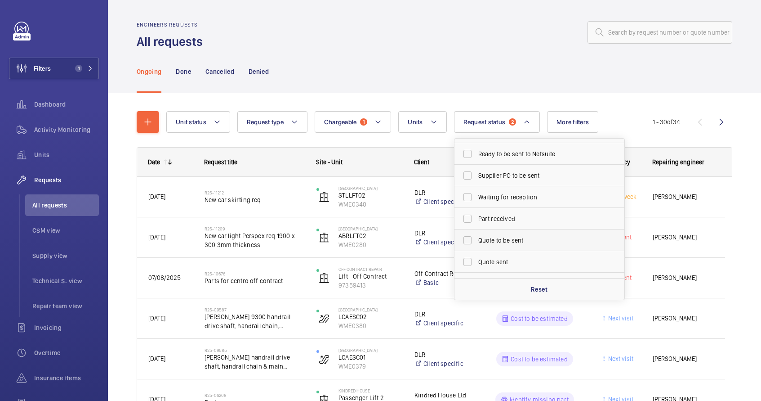
click at [493, 242] on span "Quote to be sent" at bounding box center [540, 240] width 124 height 9
click at [477, 242] on input "Quote to be sent" at bounding box center [468, 240] width 18 height 18
checkbox input "true"
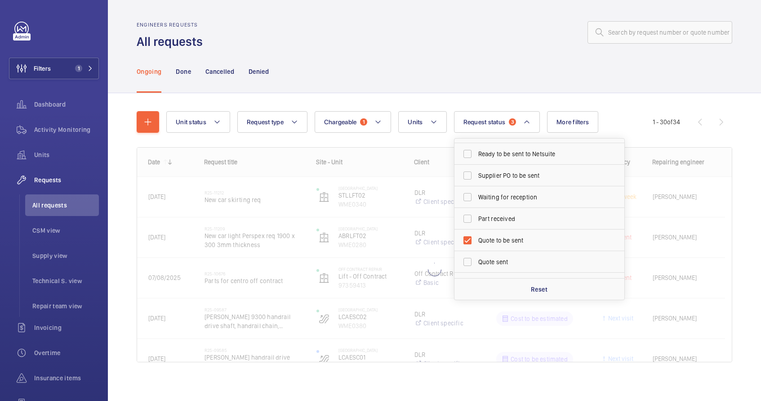
click at [537, 85] on div "Ongoing Done Cancelled Denied" at bounding box center [435, 71] width 596 height 43
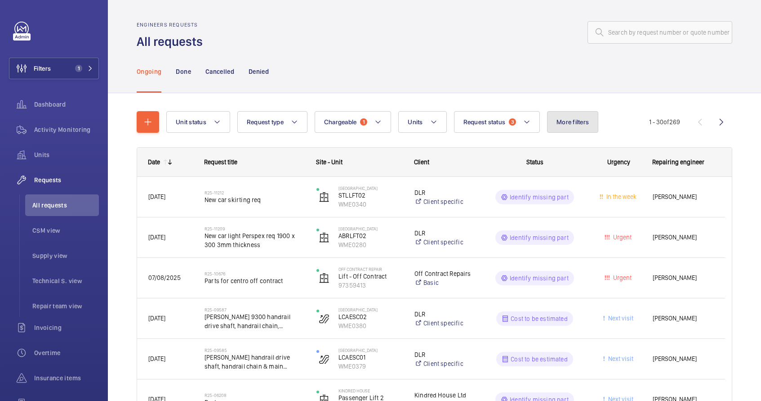
click at [560, 123] on span "More filters" at bounding box center [573, 121] width 32 height 7
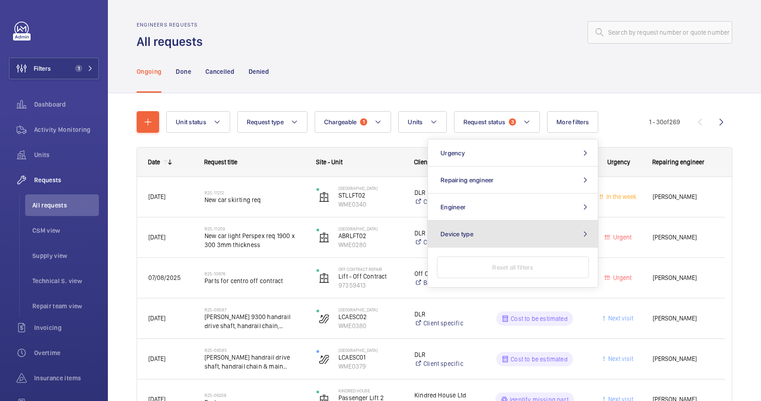
click at [563, 227] on button "Device type" at bounding box center [513, 233] width 170 height 27
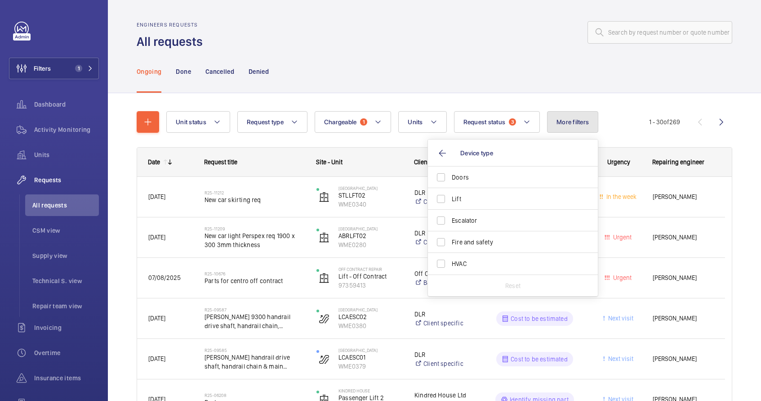
click at [558, 128] on button "More filters" at bounding box center [572, 122] width 51 height 22
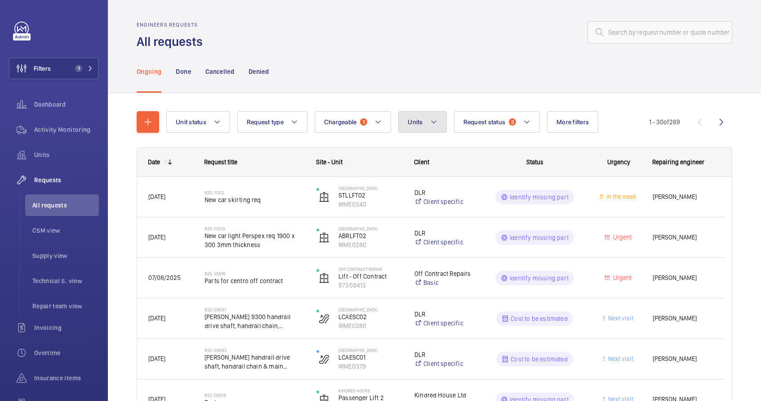
click at [434, 129] on button "Units" at bounding box center [422, 122] width 48 height 22
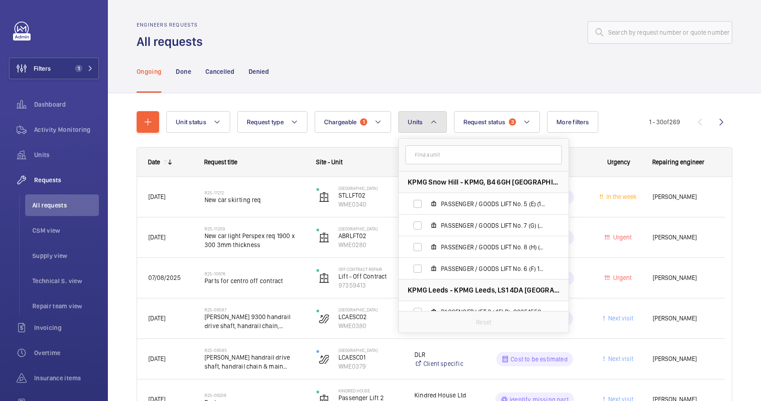
click at [429, 125] on button "Units" at bounding box center [422, 122] width 48 height 22
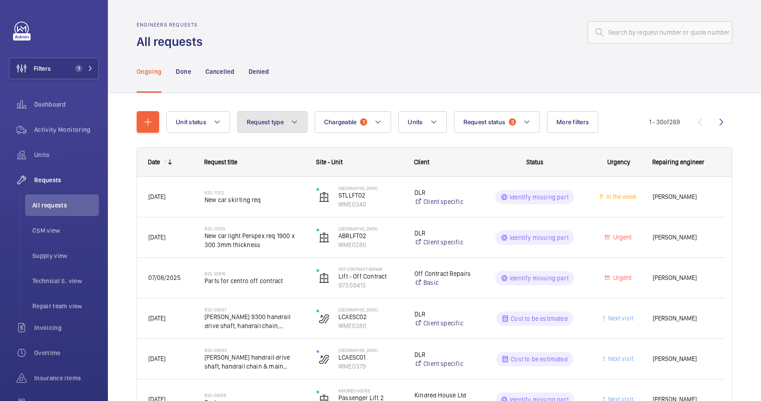
click at [292, 125] on mat-icon at bounding box center [294, 121] width 7 height 11
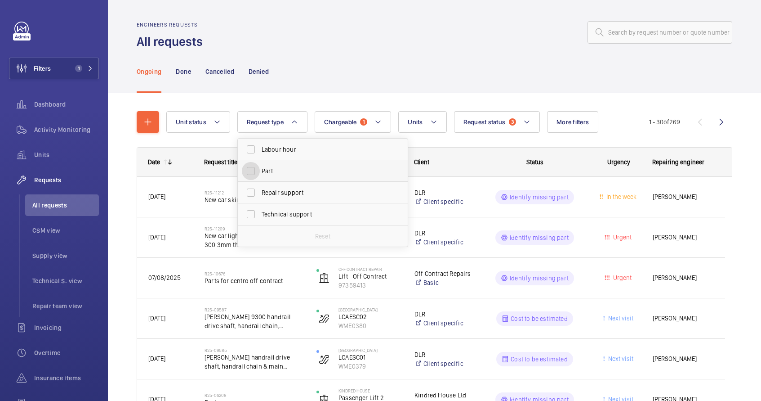
click at [247, 169] on input "Part" at bounding box center [251, 171] width 18 height 18
checkbox input "true"
click at [308, 74] on div "Ongoing Done Cancelled Denied" at bounding box center [435, 71] width 596 height 43
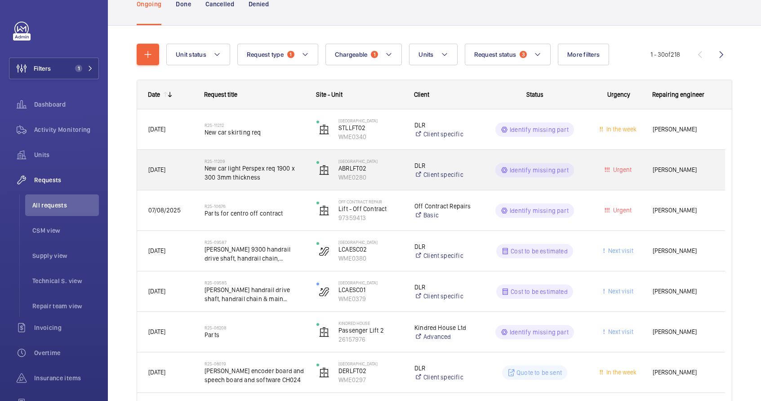
scroll to position [70, 0]
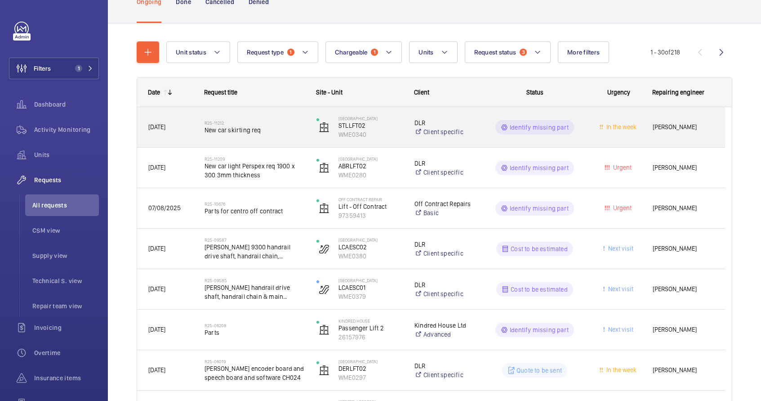
click at [285, 139] on div "R25-11212 New car skirting req" at bounding box center [255, 127] width 100 height 26
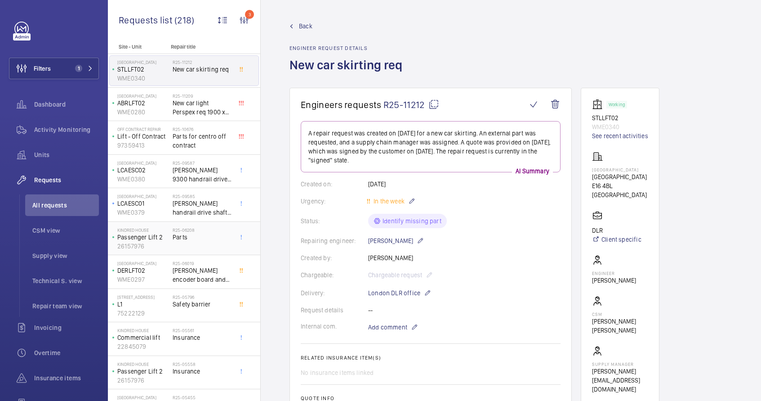
click at [190, 238] on span "Parts" at bounding box center [202, 236] width 59 height 9
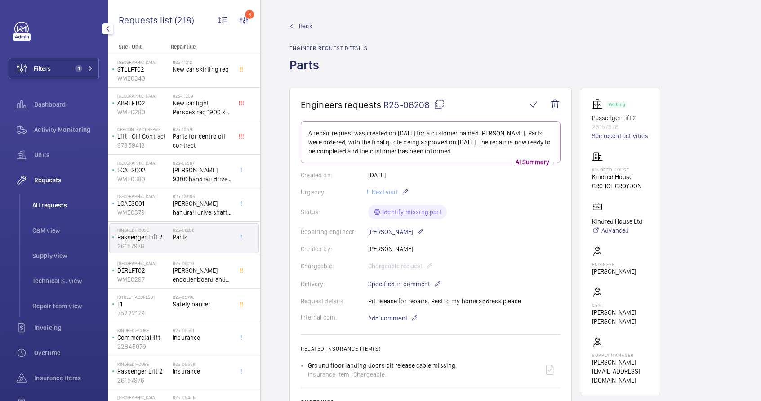
click at [45, 205] on span "All requests" at bounding box center [65, 205] width 67 height 9
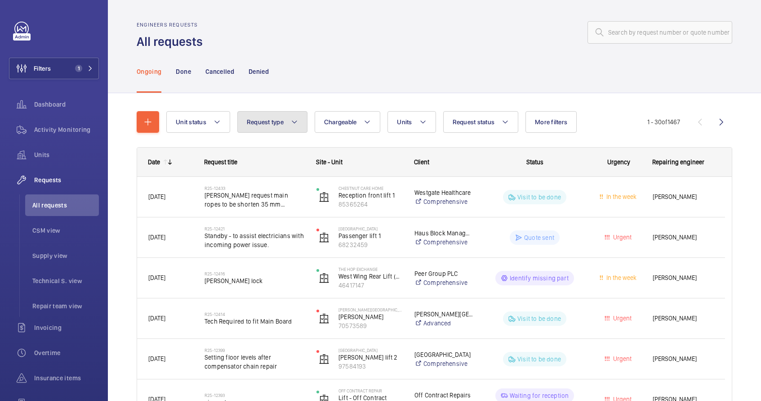
click at [294, 118] on mat-icon at bounding box center [294, 121] width 7 height 11
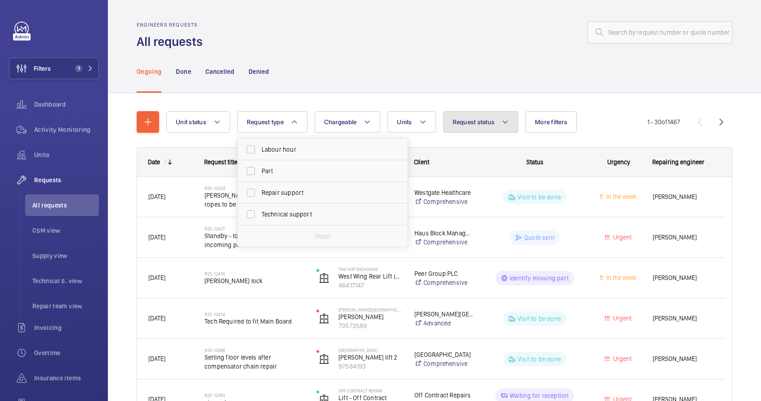
click at [463, 122] on span "Request status" at bounding box center [474, 121] width 42 height 7
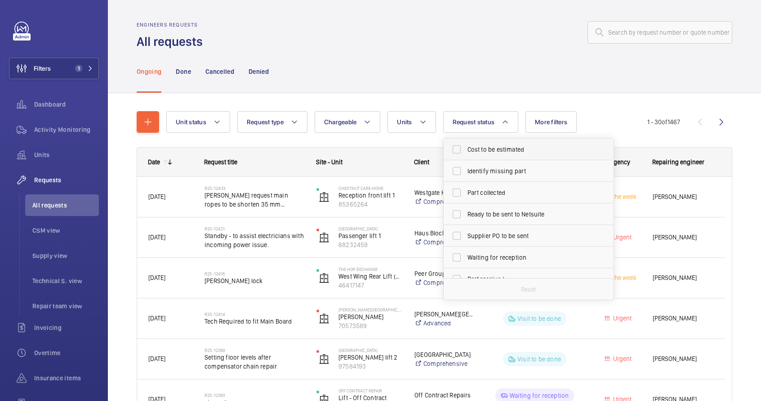
drag, startPoint x: 479, startPoint y: 149, endPoint x: 480, endPoint y: 154, distance: 5.5
click at [479, 149] on span "Cost to be estimated" at bounding box center [530, 149] width 124 height 9
click at [466, 149] on input "Cost to be estimated" at bounding box center [457, 149] width 18 height 18
checkbox input "true"
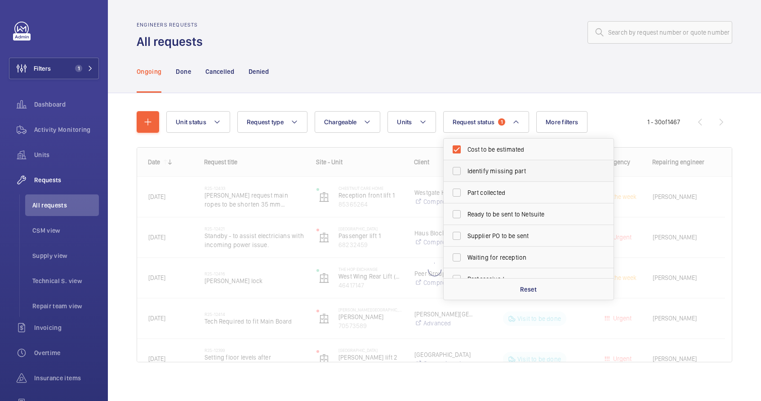
click at [481, 171] on span "Identify missing part" at bounding box center [530, 170] width 124 height 9
click at [466, 171] on input "Identify missing part" at bounding box center [457, 171] width 18 height 18
checkbox input "true"
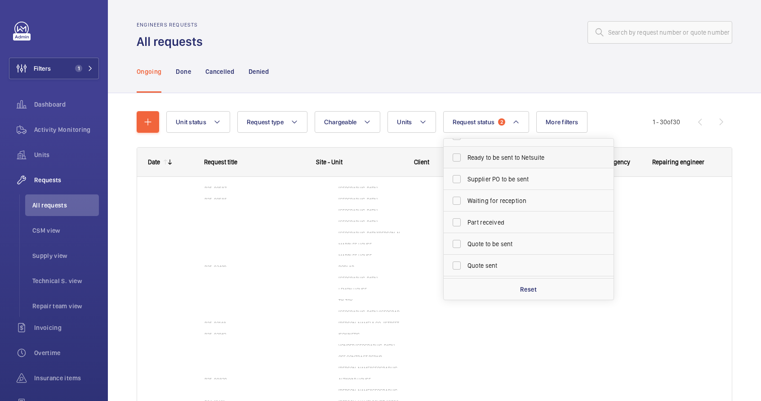
scroll to position [59, 0]
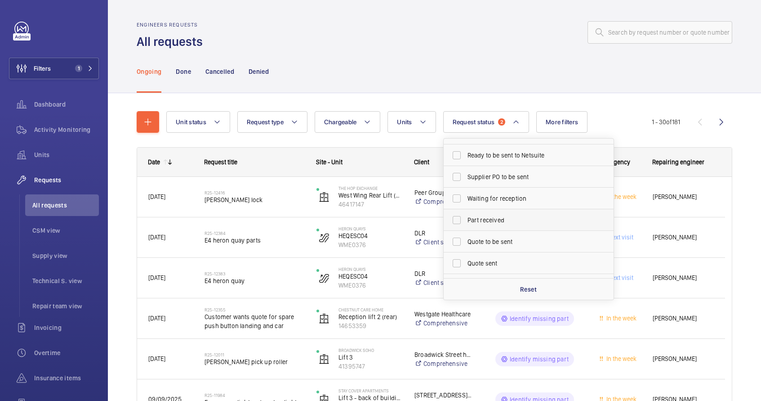
click at [482, 223] on span "Part received" at bounding box center [530, 219] width 124 height 9
click at [466, 223] on input "Part received" at bounding box center [457, 220] width 18 height 18
checkbox input "true"
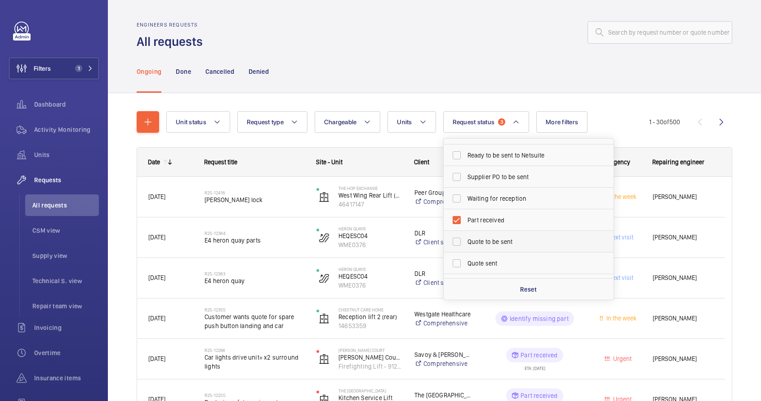
click at [486, 240] on span "Quote to be sent" at bounding box center [530, 241] width 124 height 9
click at [466, 240] on input "Quote to be sent" at bounding box center [457, 241] width 18 height 18
checkbox input "true"
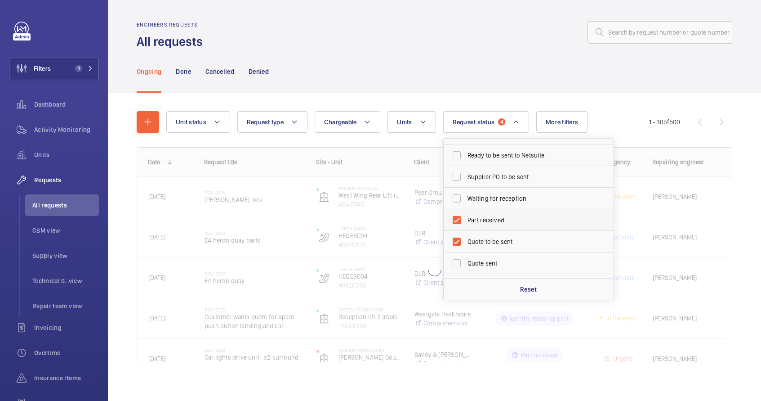
click at [489, 221] on span "Part received" at bounding box center [530, 219] width 124 height 9
click at [466, 221] on input "Part received" at bounding box center [457, 220] width 18 height 18
checkbox input "false"
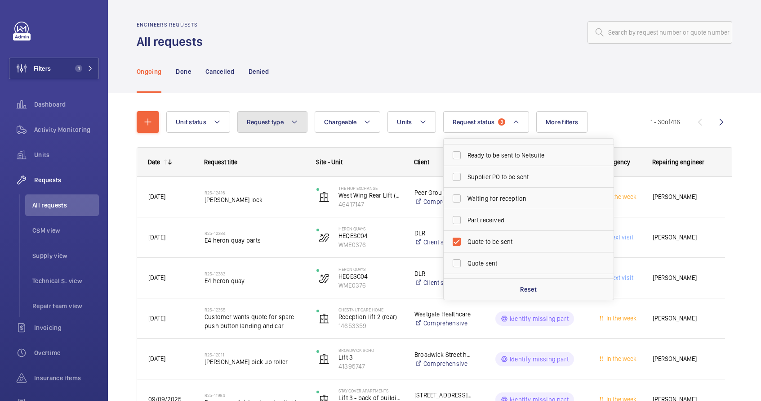
click at [289, 125] on button "Request type" at bounding box center [272, 122] width 70 height 22
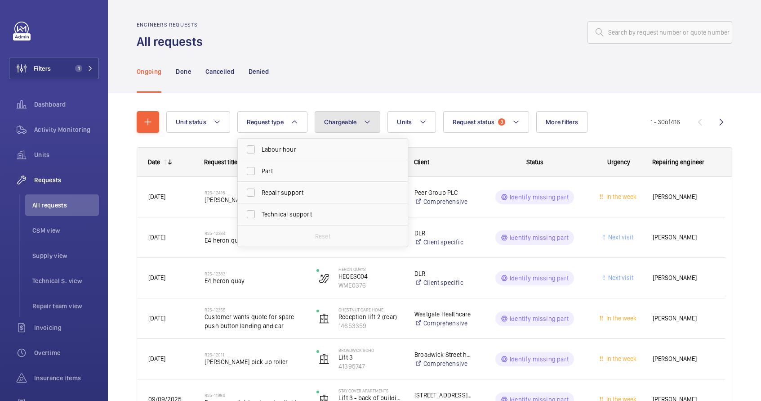
click at [346, 118] on span "Chargeable" at bounding box center [340, 121] width 33 height 7
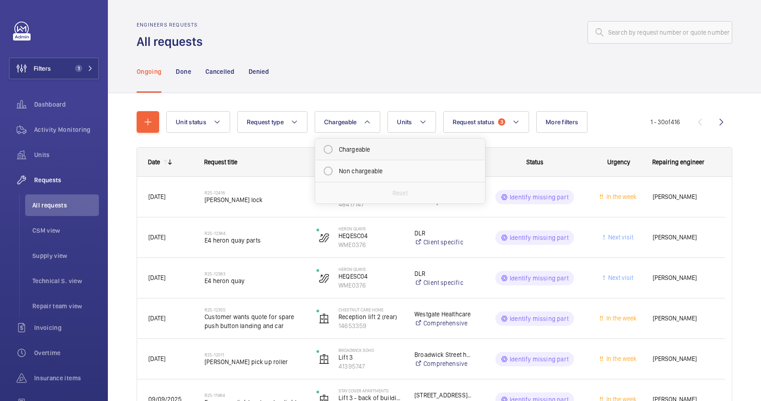
click at [355, 151] on mat-radio-button "Chargeable" at bounding box center [400, 149] width 162 height 18
radio input "true"
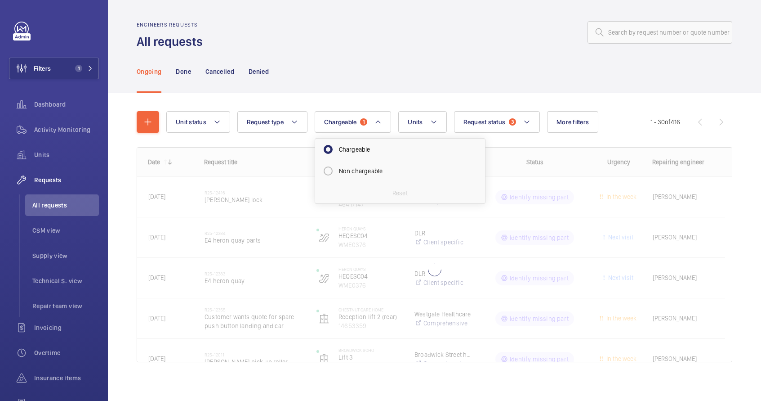
click at [335, 54] on div "Ongoing Done Cancelled Denied" at bounding box center [435, 71] width 596 height 43
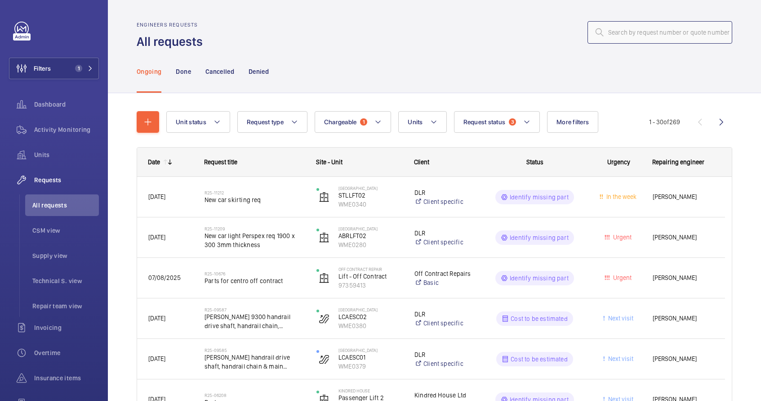
click at [603, 38] on input "text" at bounding box center [660, 32] width 145 height 22
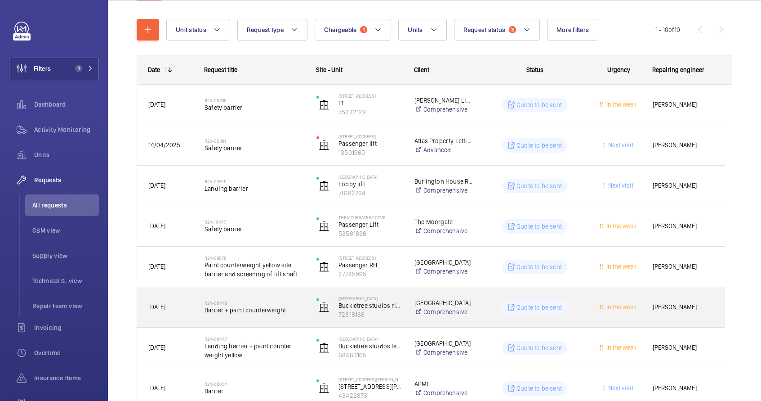
scroll to position [64, 0]
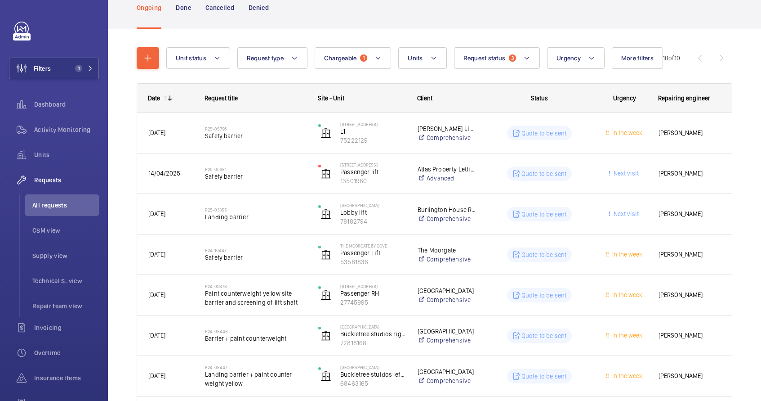
type input "barrier"
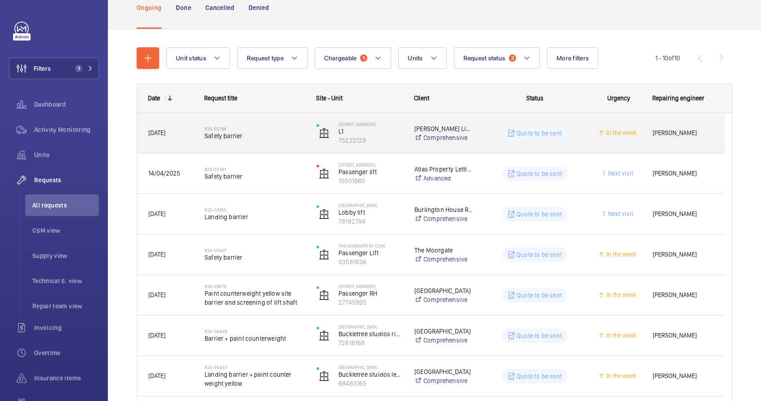
click at [272, 143] on div "R25-05796 Safety barrier" at bounding box center [255, 133] width 100 height 26
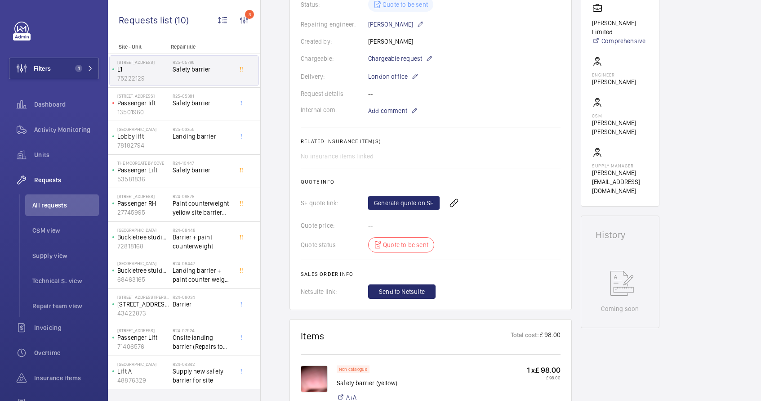
scroll to position [339, 0]
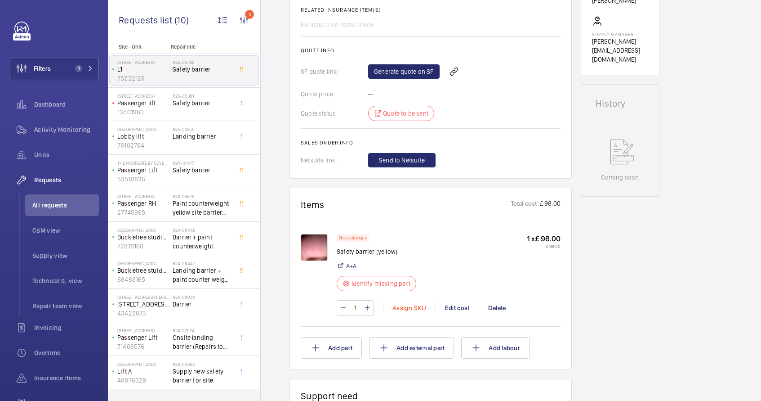
click at [401, 310] on div "Assign SKU" at bounding box center [409, 307] width 53 height 9
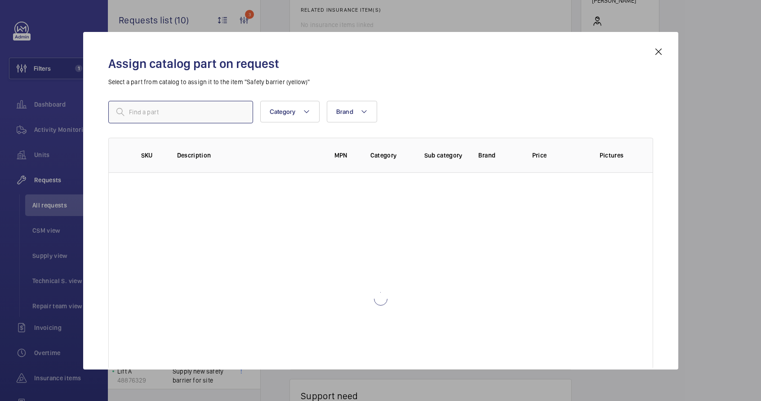
click at [176, 113] on input "text" at bounding box center [180, 112] width 145 height 22
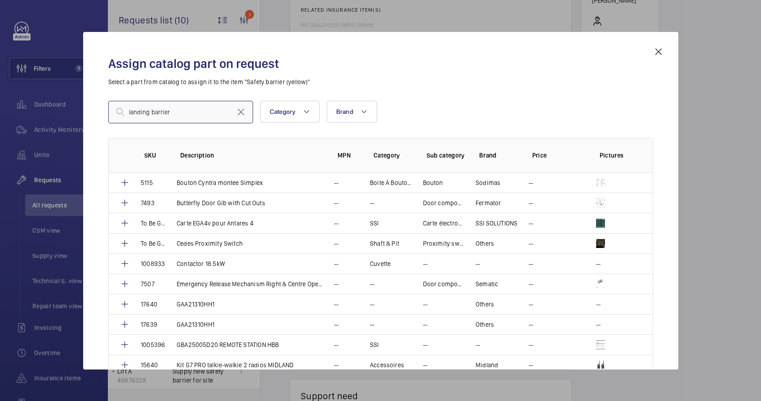
click at [146, 113] on input "landing barrier" at bounding box center [180, 112] width 145 height 22
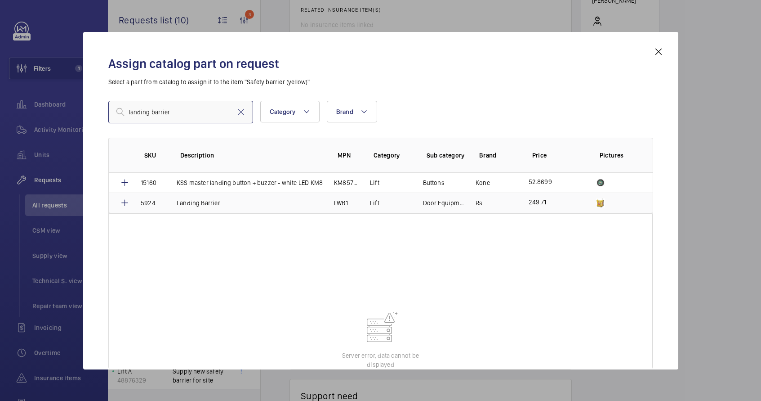
type input "landing barrier"
click at [167, 204] on td "Landing Barrier" at bounding box center [244, 202] width 157 height 21
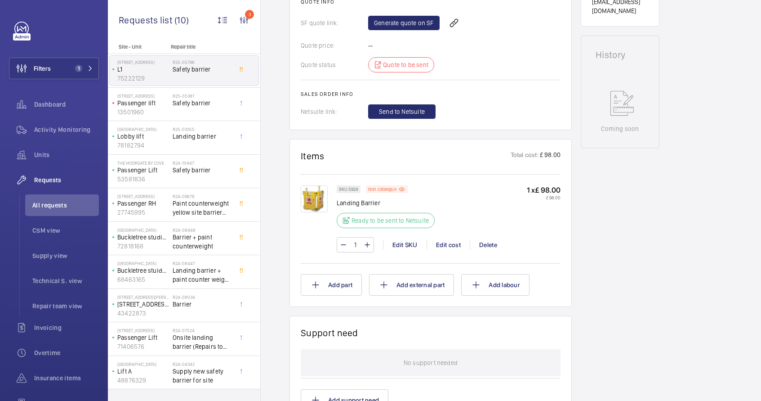
scroll to position [417, 0]
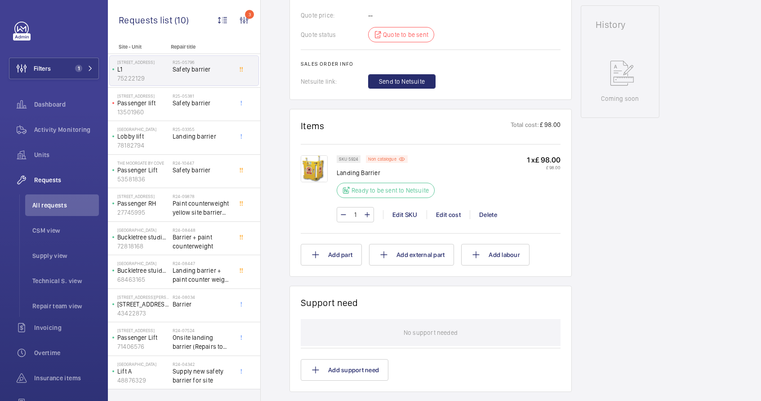
click at [408, 37] on div "Quote status Quote to be sent" at bounding box center [431, 34] width 260 height 15
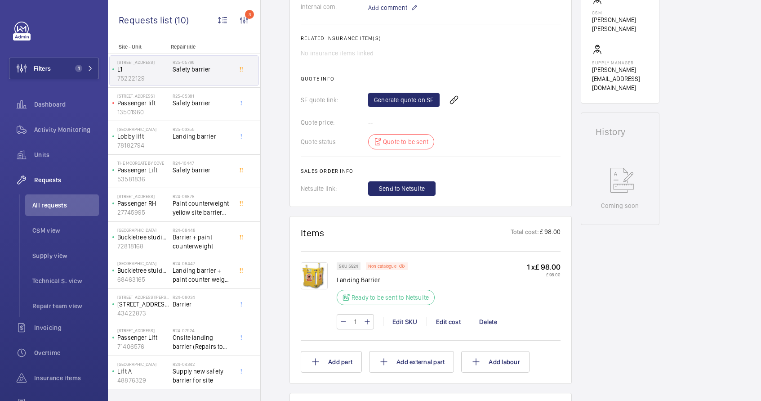
scroll to position [277, 0]
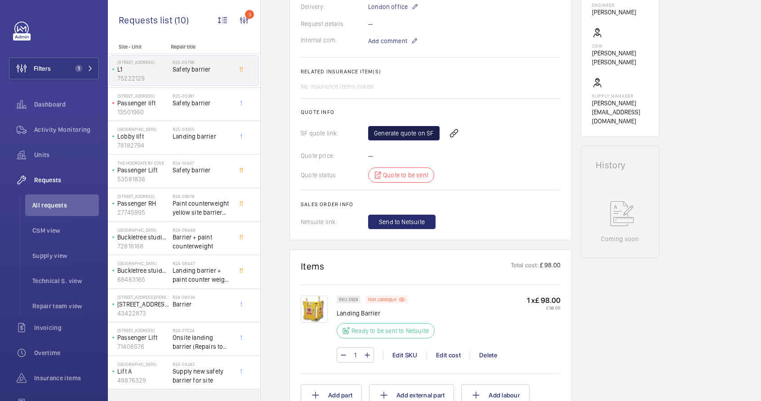
click at [415, 133] on link "Generate quote on SF" at bounding box center [403, 133] width 71 height 14
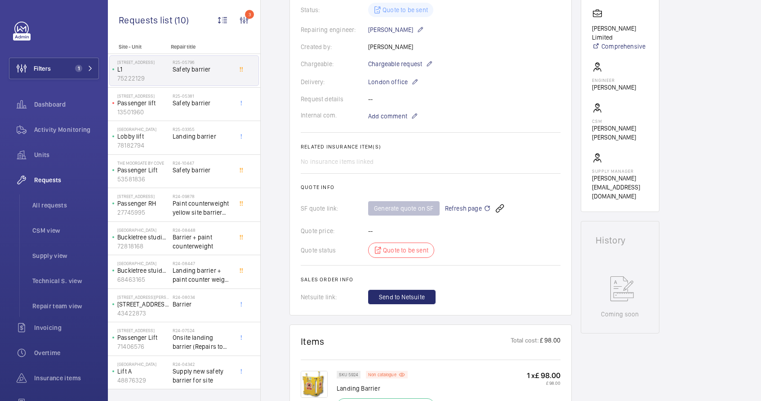
scroll to position [0, 0]
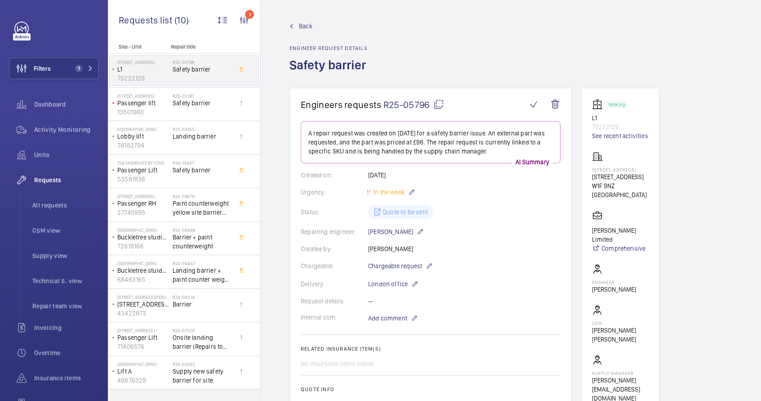
click at [440, 103] on mat-icon at bounding box center [438, 104] width 11 height 11
click at [218, 110] on div "R25-05381 Safety barrier" at bounding box center [202, 106] width 59 height 26
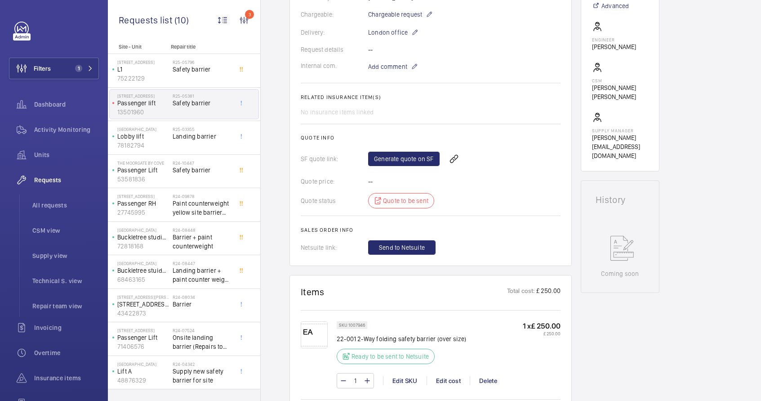
scroll to position [251, 0]
click at [319, 338] on img at bounding box center [314, 334] width 27 height 27
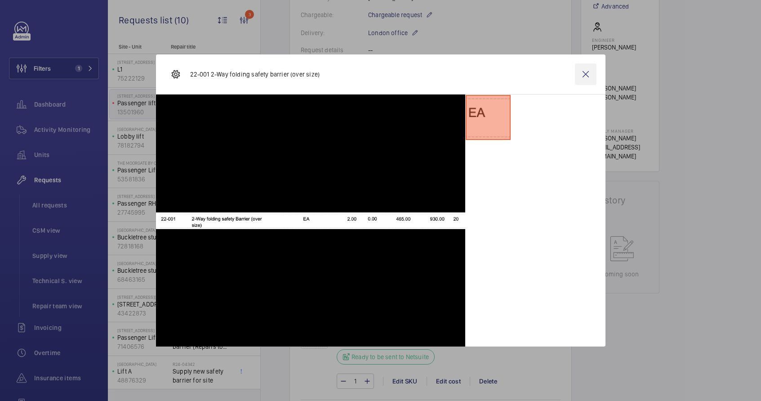
click at [582, 76] on wm-front-icon-button at bounding box center [586, 74] width 22 height 22
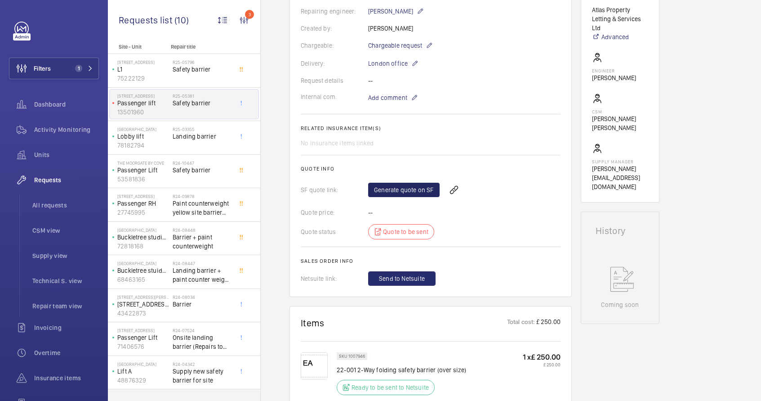
scroll to position [223, 0]
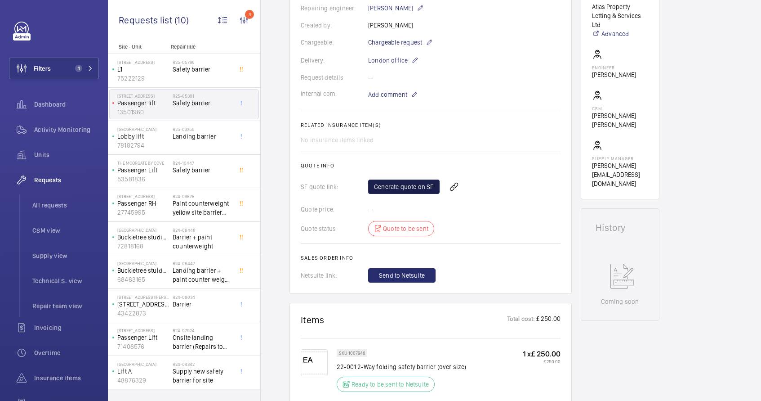
click at [424, 188] on link "Generate quote on SF" at bounding box center [403, 186] width 71 height 14
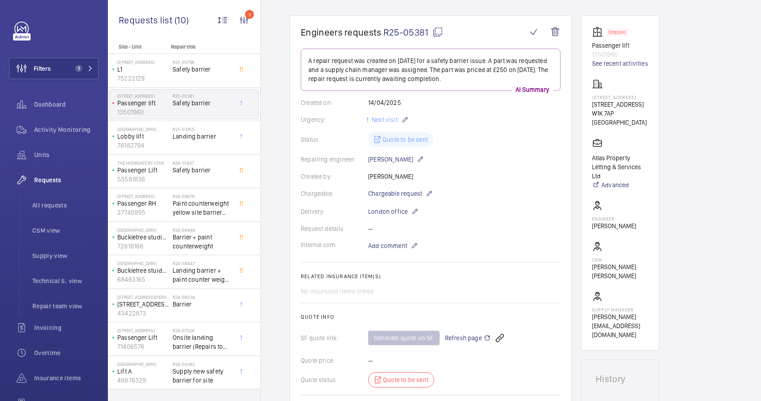
scroll to position [71, 0]
click at [436, 33] on mat-icon at bounding box center [438, 32] width 11 height 11
click at [206, 140] on span "Landing barrier" at bounding box center [202, 136] width 59 height 9
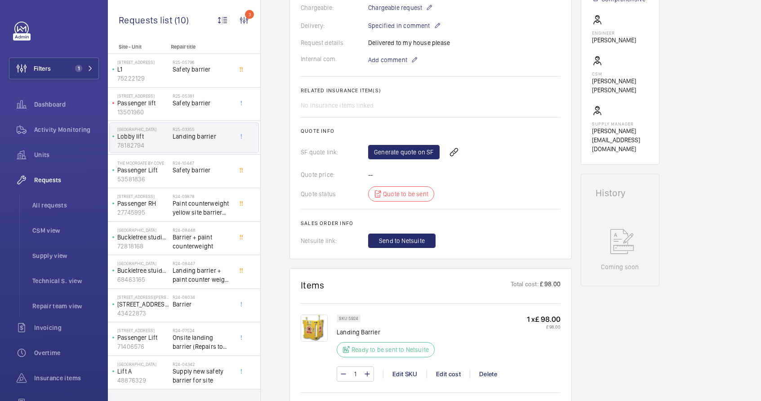
scroll to position [260, 0]
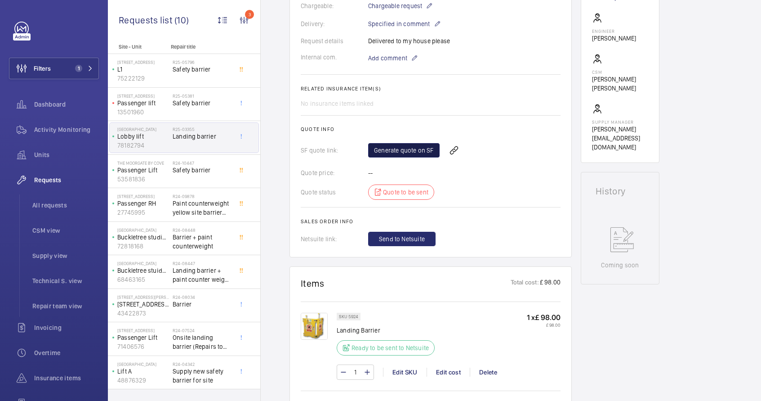
click at [410, 151] on link "Generate quote on SF" at bounding box center [403, 150] width 71 height 14
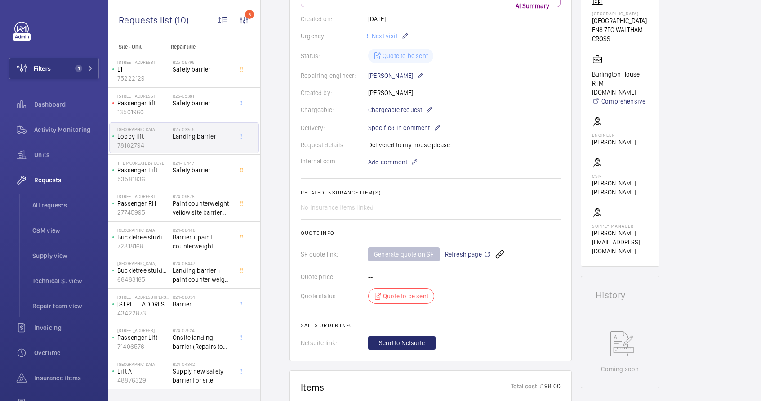
scroll to position [86, 0]
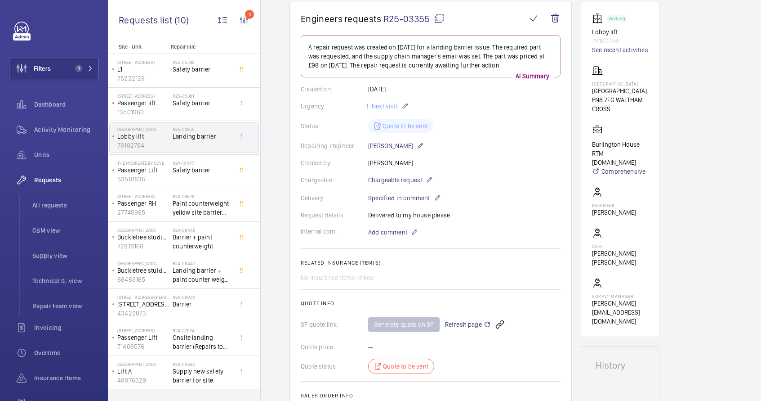
drag, startPoint x: 443, startPoint y: 16, endPoint x: 430, endPoint y: 16, distance: 12.6
click at [443, 16] on mat-icon at bounding box center [439, 18] width 11 height 11
type textarea "R25-03355"
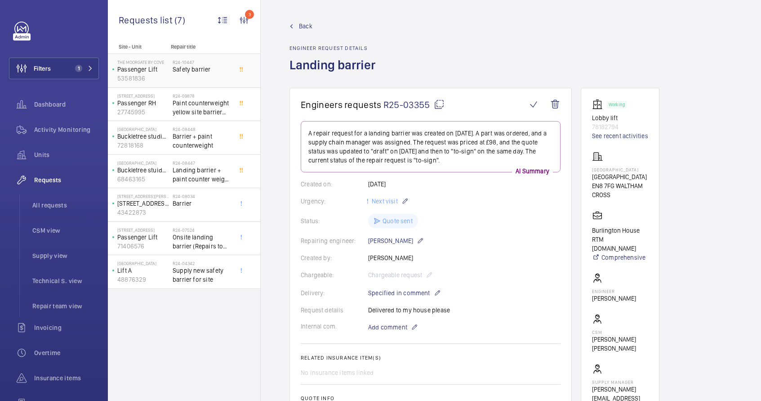
click at [185, 78] on div "R24-10447 Safety barrier" at bounding box center [202, 72] width 59 height 26
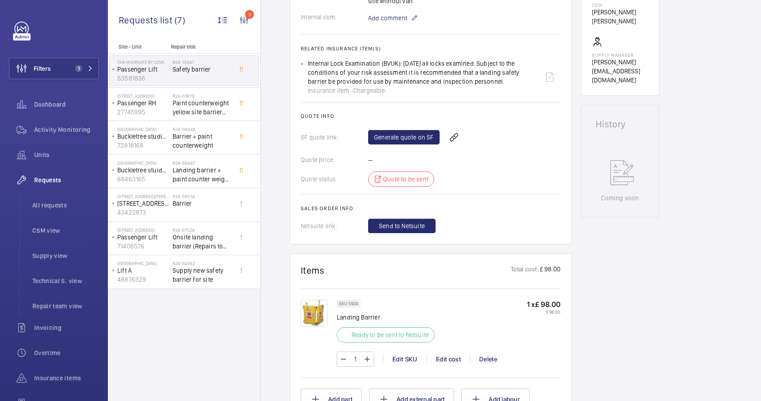
scroll to position [307, 0]
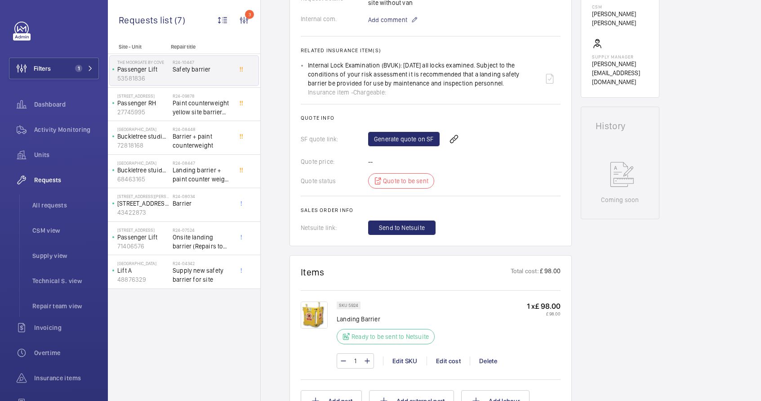
click at [308, 65] on div "Internal Lock Examination (BVUK): [DATE] all locks examined. Subject to the con…" at bounding box center [423, 79] width 231 height 36
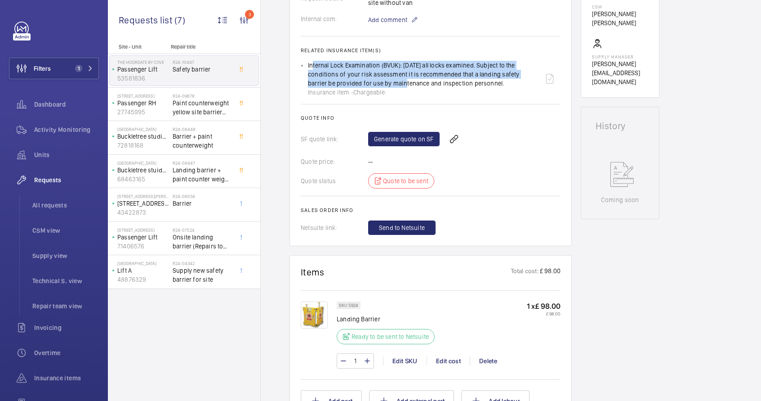
drag, startPoint x: 310, startPoint y: 64, endPoint x: 368, endPoint y: 81, distance: 60.8
click at [368, 81] on div "Internal Lock Examination (BVUK): [DATE] all locks examined. Subject to the con…" at bounding box center [423, 79] width 231 height 36
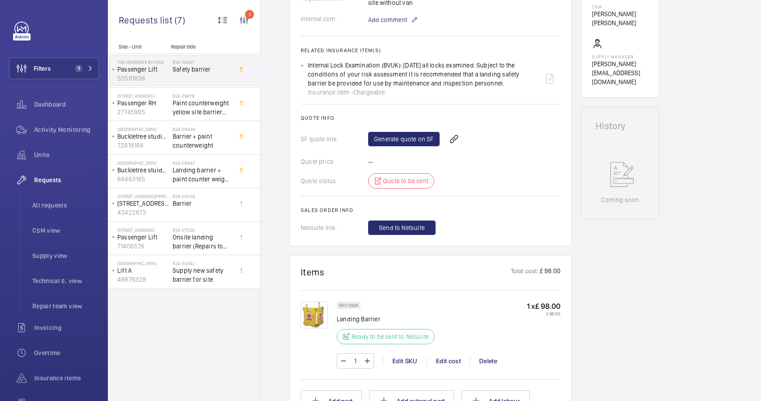
click at [298, 61] on wm-front-card "Engineers requests R24-10447 The repair request for a safety barrier was create…" at bounding box center [431, 13] width 282 height 465
drag, startPoint x: 308, startPoint y: 64, endPoint x: 482, endPoint y: 82, distance: 175.4
click at [482, 82] on div "Internal Lock Examination (BVUK): 24/09/2024 all locks examined. Subject to the…" at bounding box center [423, 79] width 231 height 36
click at [398, 146] on div "Generate quote on SF" at bounding box center [464, 139] width 192 height 22
click at [397, 141] on link "Generate quote on SF" at bounding box center [403, 139] width 71 height 14
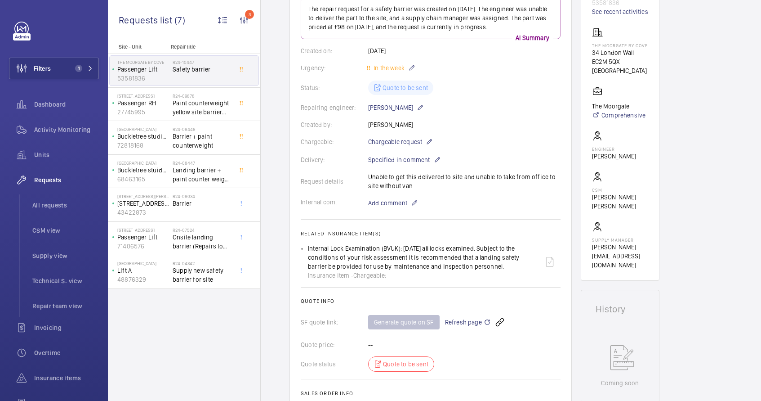
scroll to position [0, 0]
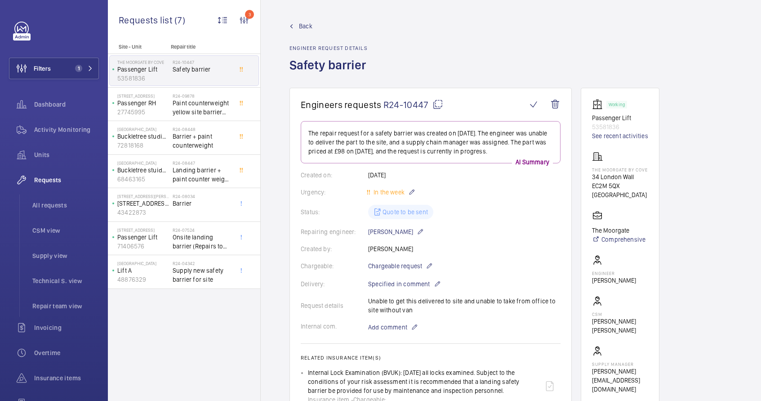
drag, startPoint x: 438, startPoint y: 105, endPoint x: 415, endPoint y: 96, distance: 25.5
click at [438, 105] on mat-icon at bounding box center [438, 104] width 11 height 11
click at [435, 105] on mat-icon at bounding box center [438, 104] width 11 height 11
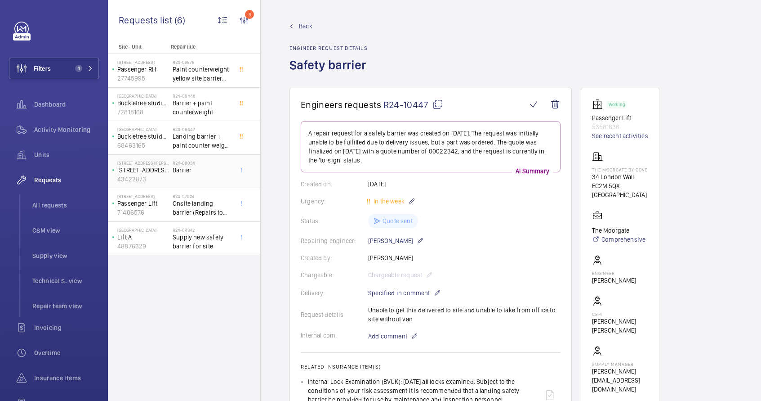
click at [189, 176] on div "R24-08034 Barrier" at bounding box center [202, 173] width 59 height 26
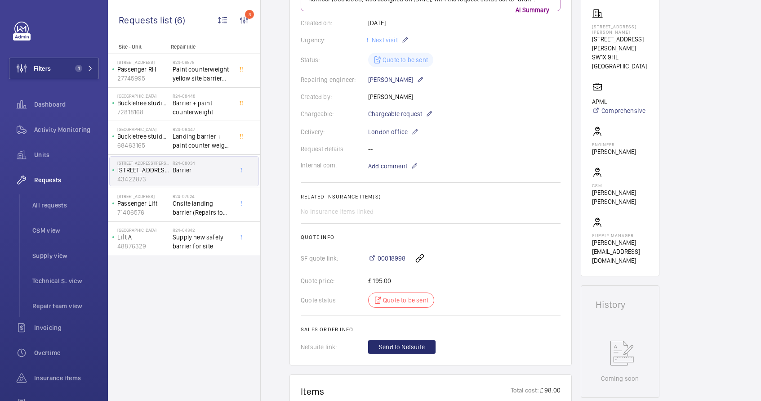
scroll to position [163, 0]
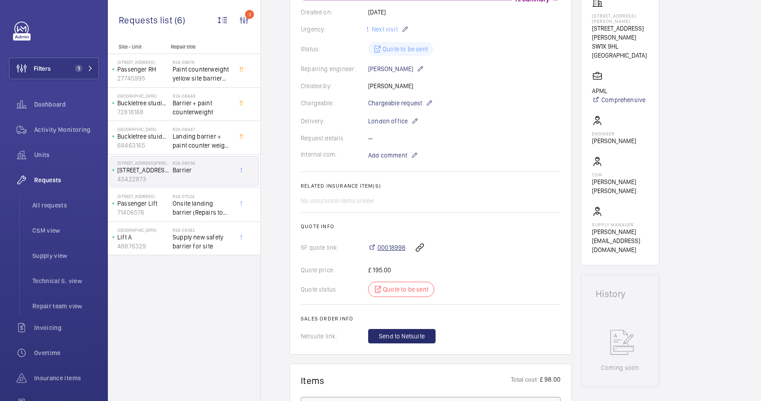
click at [396, 247] on span "00018998" at bounding box center [392, 247] width 28 height 9
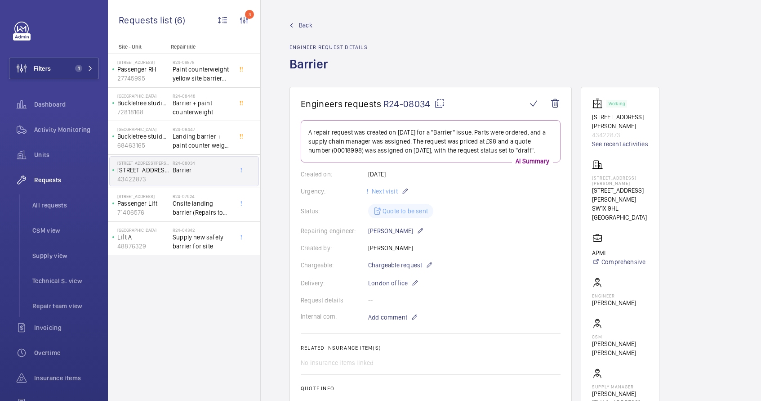
scroll to position [0, 0]
click at [439, 103] on mat-icon at bounding box center [439, 104] width 11 height 11
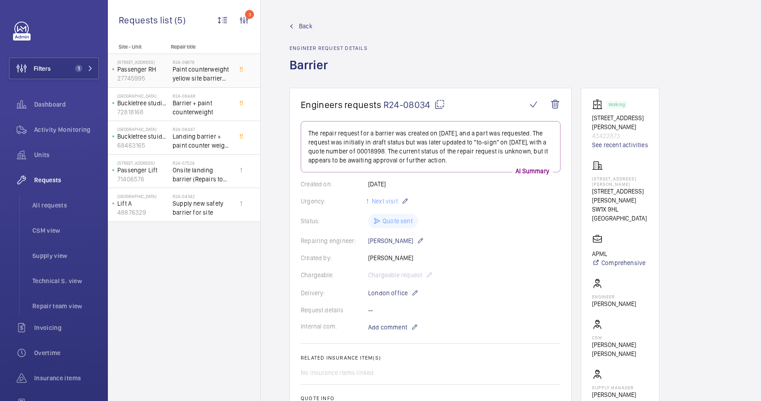
click at [190, 75] on span "Paint counterweight yellow site barrier and screening of lift shaft" at bounding box center [202, 74] width 59 height 18
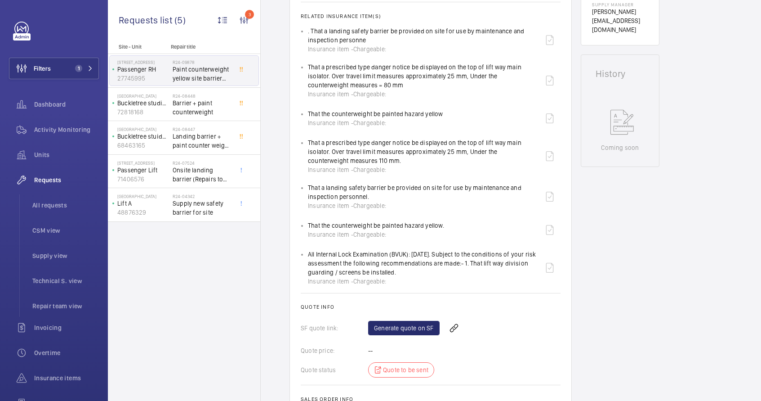
scroll to position [374, 0]
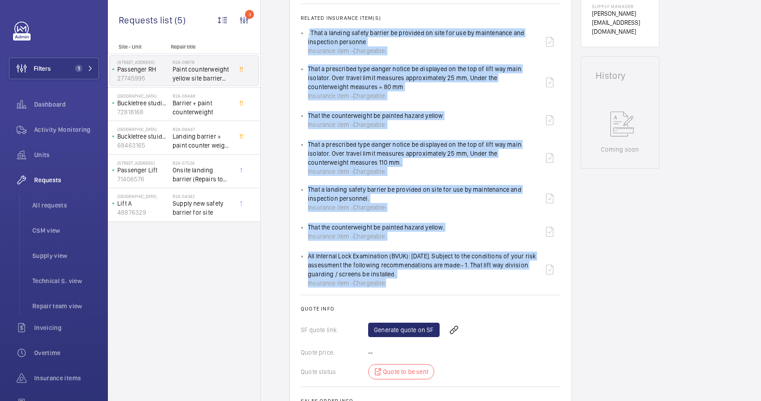
drag, startPoint x: 298, startPoint y: 36, endPoint x: 428, endPoint y: 283, distance: 279.3
click at [428, 283] on wm-front-card "Engineers requests R24-09878 The repair request was created on 2024-09-18 by Le…" at bounding box center [431, 83] width 282 height 706
copy ul ". That a landing safety barrier be provided on site for use by maintenance and …"
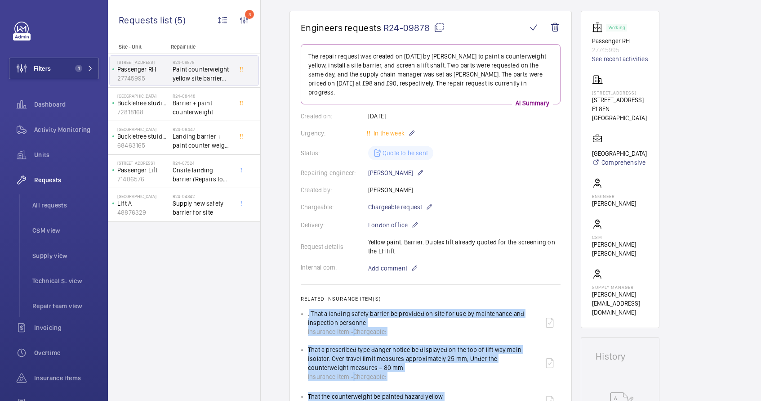
scroll to position [0, 0]
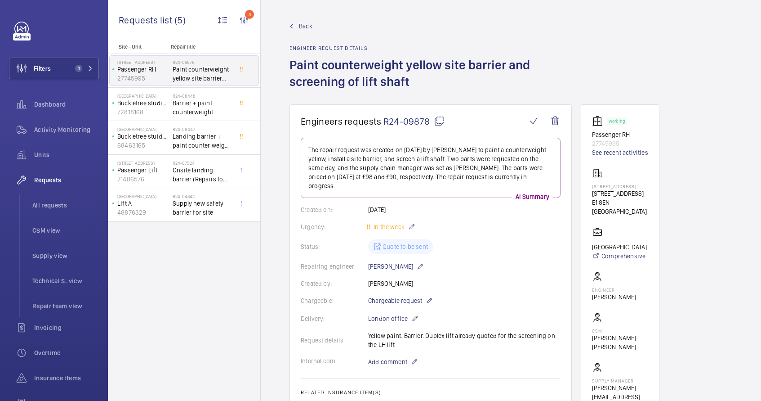
click at [440, 123] on mat-icon at bounding box center [439, 121] width 11 height 11
copy ul ". That a landing safety barrier be provided on site for use by maintenance and …"
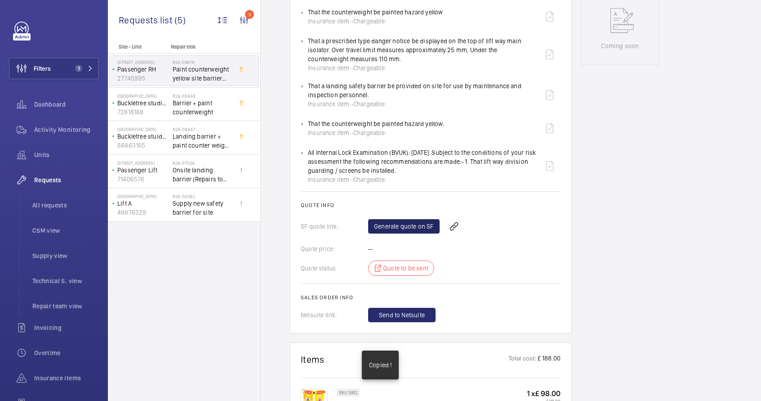
scroll to position [479, 0]
click at [394, 225] on link "Generate quote on SF" at bounding box center [403, 225] width 71 height 14
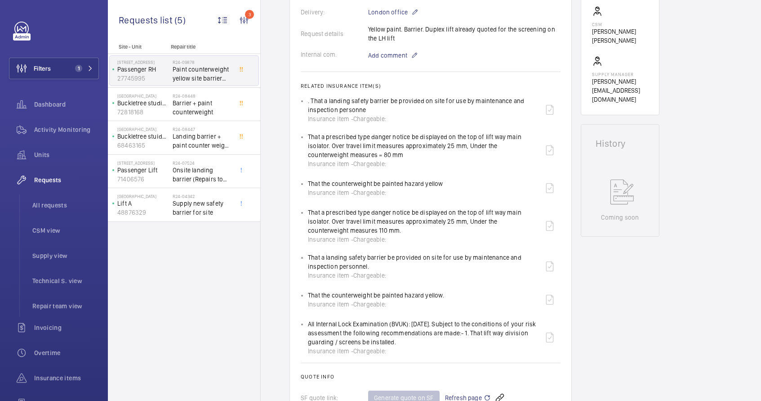
scroll to position [304, 0]
click at [376, 141] on div "That a prescribed type danger notice be displayed on the top of lift way main i…" at bounding box center [423, 152] width 231 height 36
click at [432, 142] on div "That a prescribed type danger notice be displayed on the top of lift way main i…" at bounding box center [423, 152] width 231 height 36
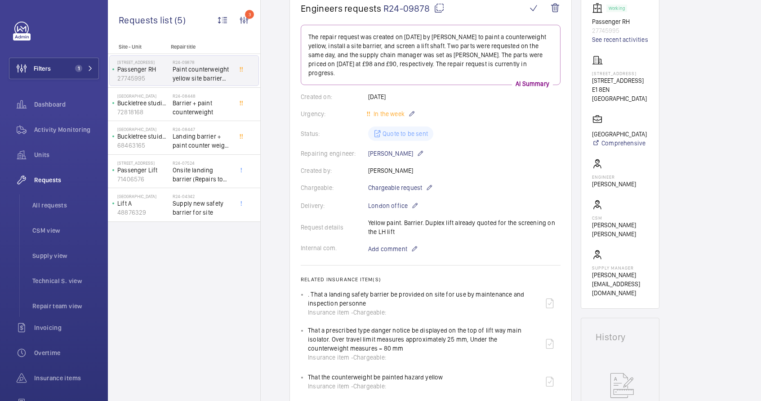
scroll to position [113, 0]
click at [436, 10] on mat-icon at bounding box center [439, 7] width 11 height 11
click at [440, 7] on mat-icon at bounding box center [439, 7] width 11 height 11
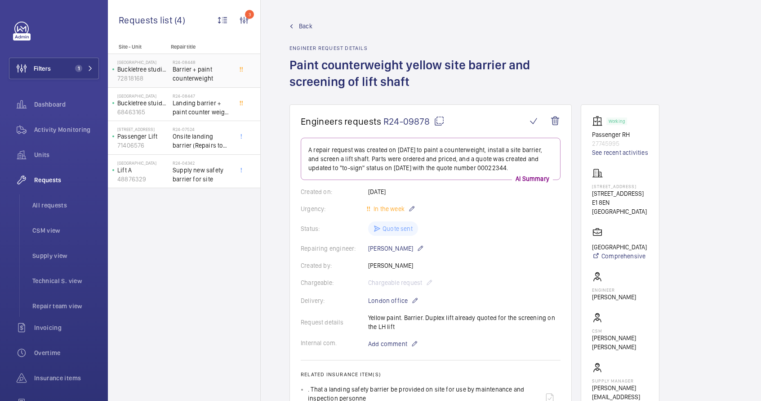
click at [196, 79] on span "Barrier + paint counterweight" at bounding box center [202, 74] width 59 height 18
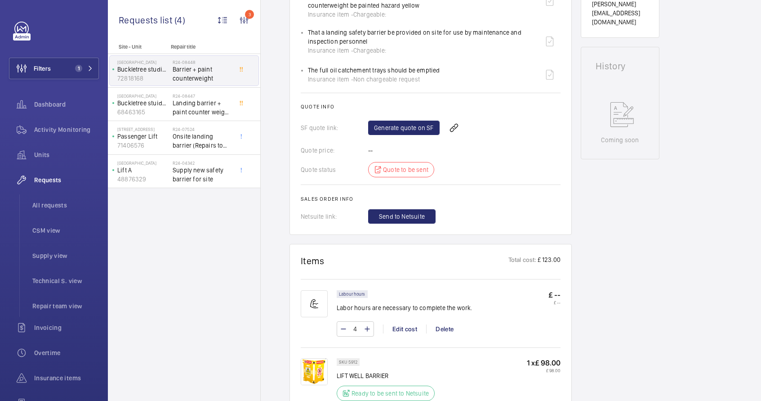
scroll to position [342, 0]
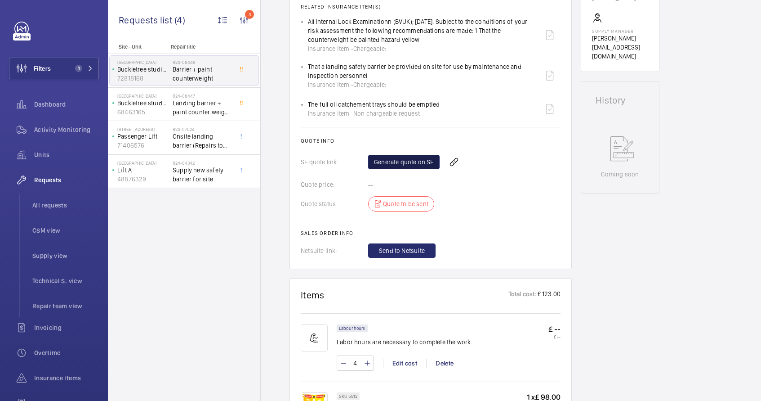
click at [400, 161] on link "Generate quote on SF" at bounding box center [403, 162] width 71 height 14
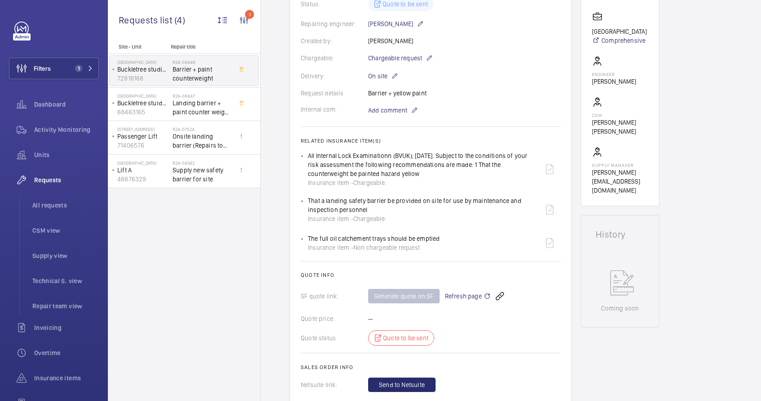
scroll to position [148, 0]
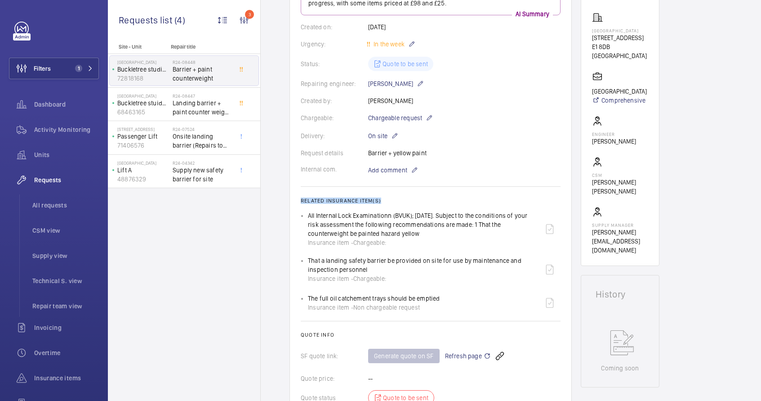
drag, startPoint x: 300, startPoint y: 199, endPoint x: 441, endPoint y: 315, distance: 182.1
click at [441, 315] on wm-front-card-body "On [DATE], a repair request was created for a barrier and counterweight issue. …" at bounding box center [431, 212] width 260 height 478
copy h2 "Related insurance item(s)"
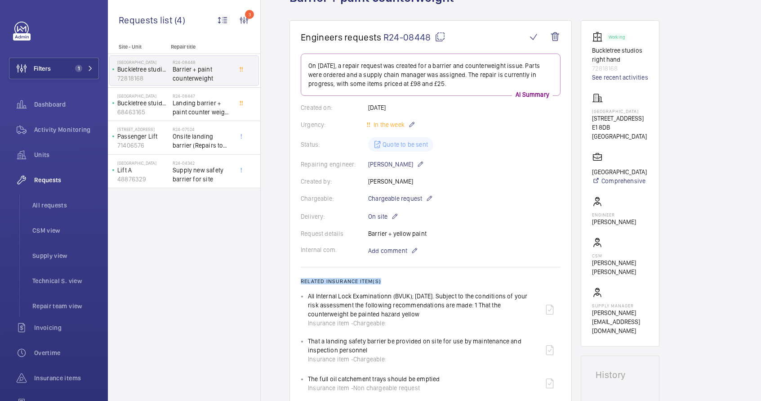
scroll to position [0, 0]
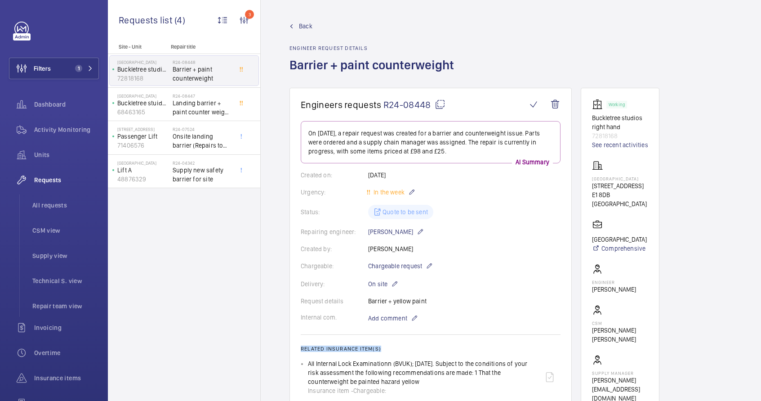
click at [441, 107] on mat-icon at bounding box center [440, 104] width 11 height 11
copy h2 "Related insurance item(s)"
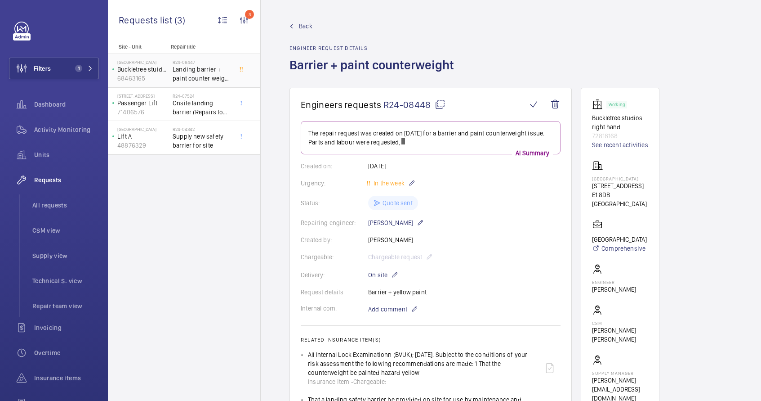
click at [198, 73] on span "Landing barrier + paint counter weight yellow" at bounding box center [202, 74] width 59 height 18
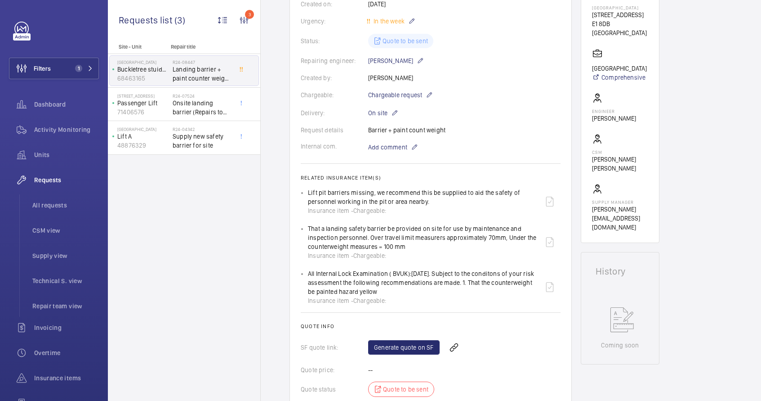
scroll to position [180, 0]
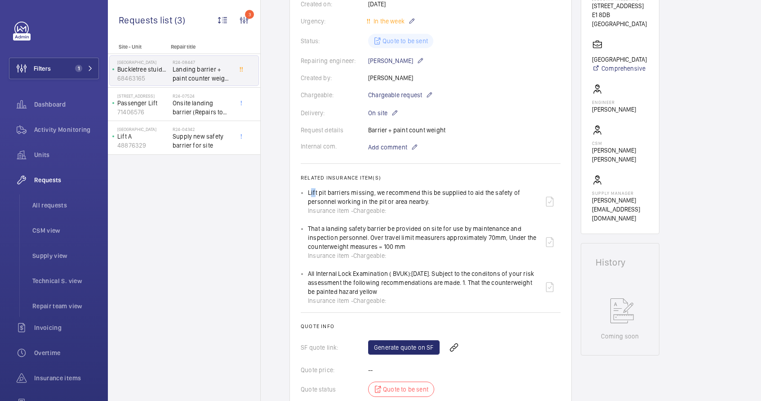
drag, startPoint x: 298, startPoint y: 192, endPoint x: 312, endPoint y: 195, distance: 15.1
click at [312, 195] on wm-front-card "Engineers requests R24-08447 A repair request was created on 2024-08-15 for a l…" at bounding box center [431, 181] width 282 height 546
click at [314, 196] on div "Lift pit barriers missing, we recommend this be supplied to aid the safety of p…" at bounding box center [423, 201] width 231 height 27
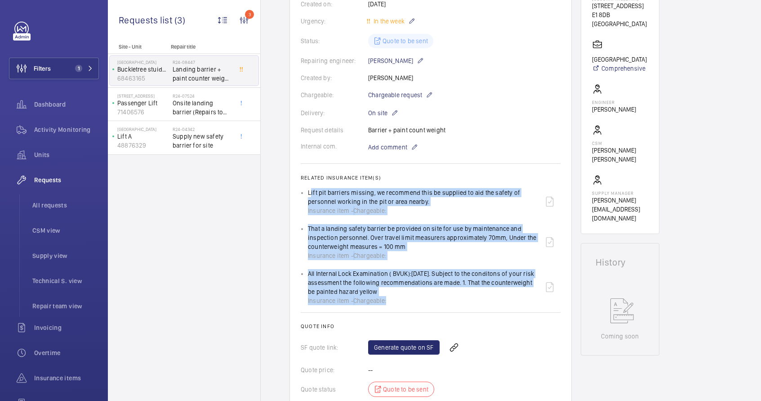
drag, startPoint x: 301, startPoint y: 193, endPoint x: 393, endPoint y: 298, distance: 139.8
click at [393, 298] on ul "Lift pit barriers missing, we recommend this be supplied to aid the safety of p…" at bounding box center [431, 246] width 260 height 117
copy ul "Lift pit barriers missing, we recommend this be supplied to aid the safety of p…"
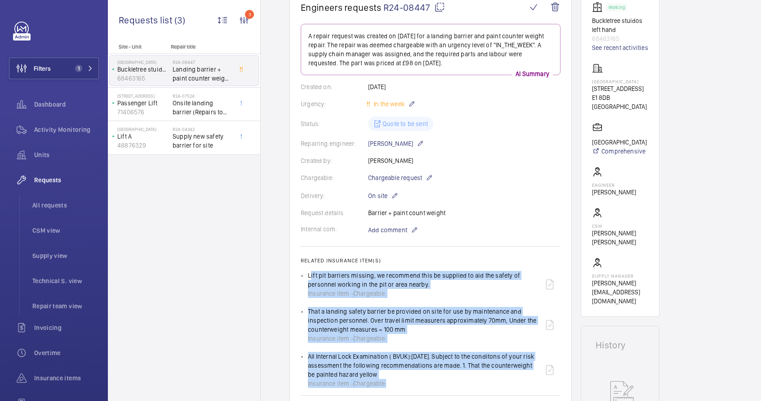
scroll to position [0, 0]
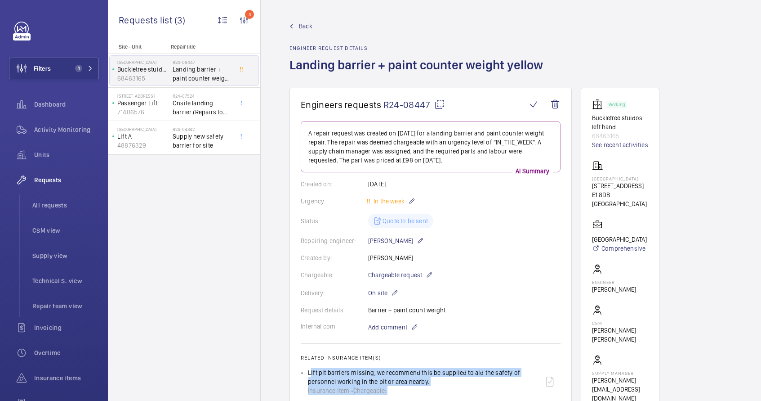
click at [438, 104] on mat-icon at bounding box center [439, 104] width 11 height 11
copy ul "Lift pit barriers missing, we recommend this be supplied to aid the safety of p…"
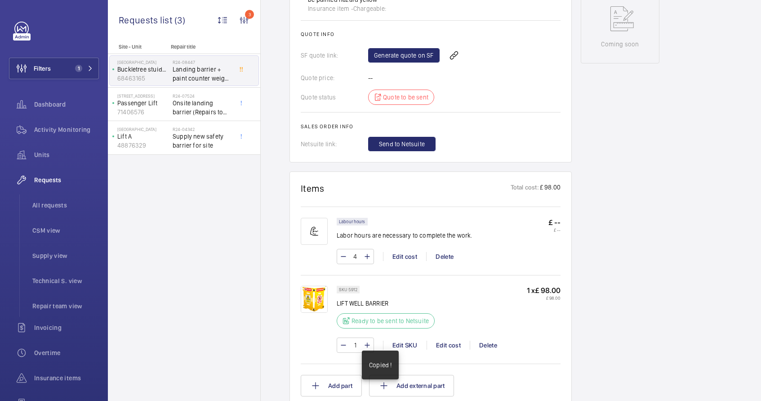
scroll to position [425, 0]
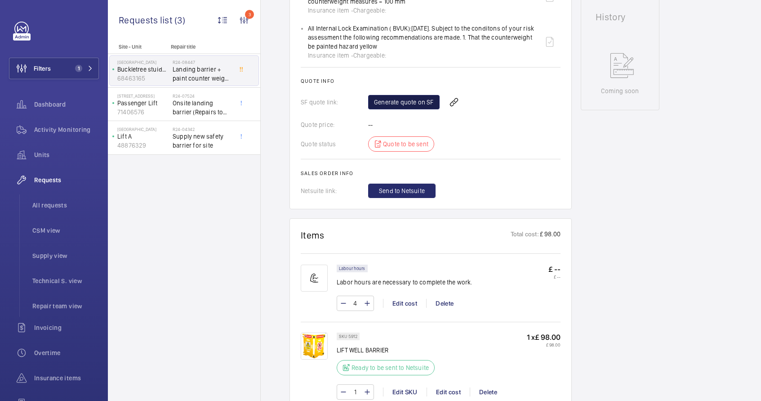
click at [401, 99] on link "Generate quote on SF" at bounding box center [403, 102] width 71 height 14
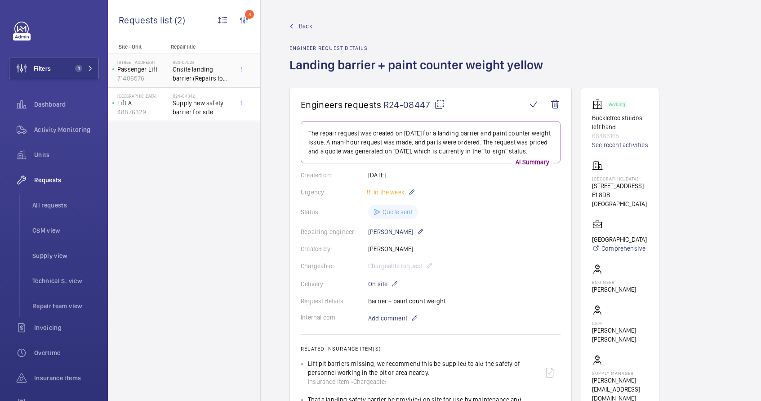
click at [217, 79] on span "Onsite landing barrier (Repairs to drop on site)" at bounding box center [202, 74] width 59 height 18
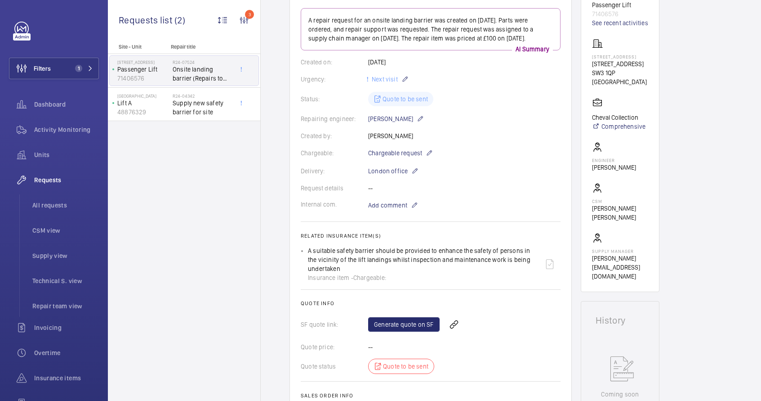
scroll to position [118, 0]
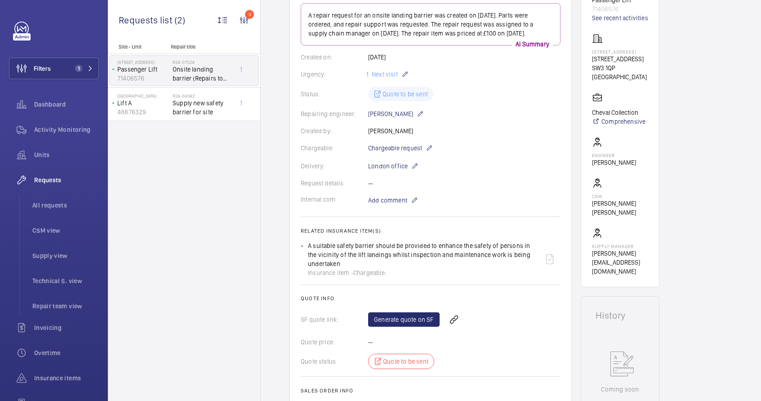
click at [338, 251] on div "A suitable safety barrier should be provided to enhance the safety of persons i…" at bounding box center [423, 259] width 231 height 36
click at [305, 245] on ul "A suitable safety barrier should be provided to enhance the safety of persons i…" at bounding box center [431, 259] width 260 height 36
drag, startPoint x: 301, startPoint y: 231, endPoint x: 405, endPoint y: 282, distance: 116.0
click at [405, 282] on wm-front-card-body "A repair request for an onsite landing barrier was created on 2024-07-22. Parts…" at bounding box center [431, 209] width 260 height 412
copy h2 "Related insurance item(s)"
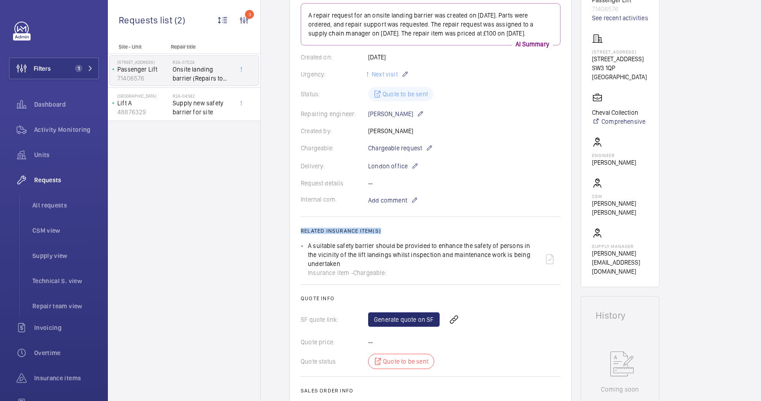
scroll to position [41, 0]
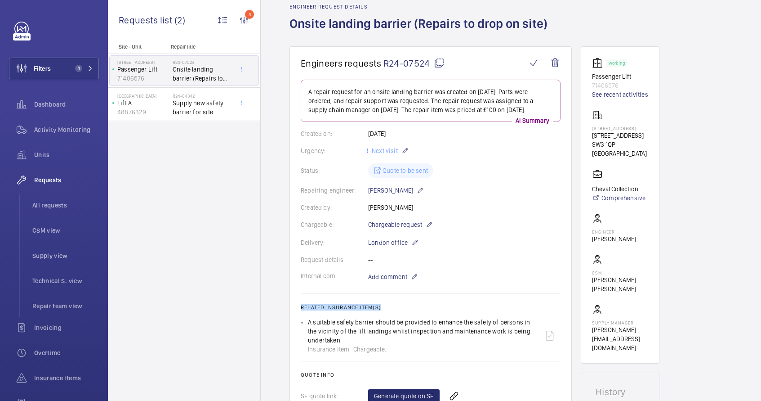
click at [438, 63] on mat-icon at bounding box center [439, 63] width 11 height 11
copy h2 "Related insurance item(s)"
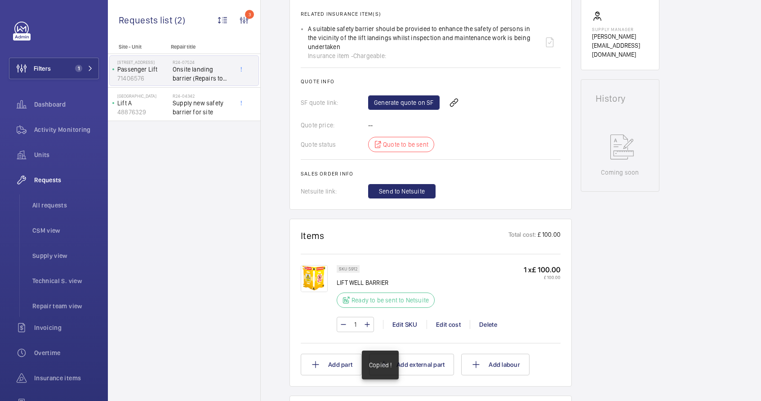
scroll to position [375, 0]
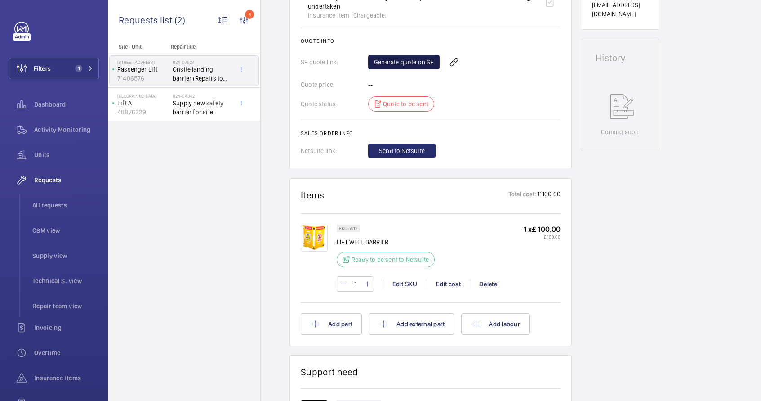
click at [406, 67] on link "Generate quote on SF" at bounding box center [403, 62] width 71 height 14
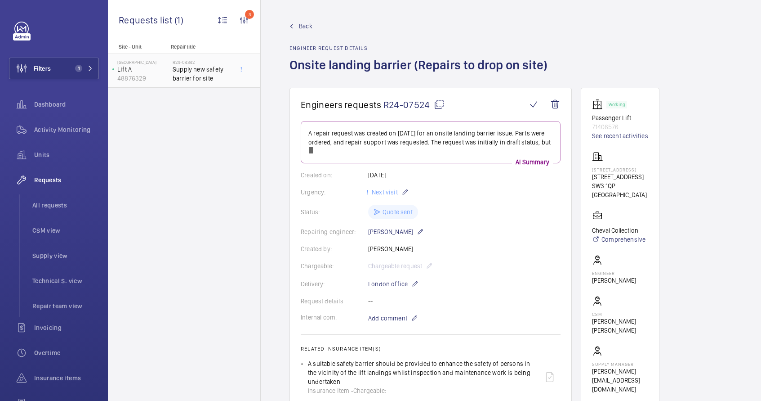
click at [195, 78] on span "Supply new safety barrier for site" at bounding box center [202, 74] width 59 height 18
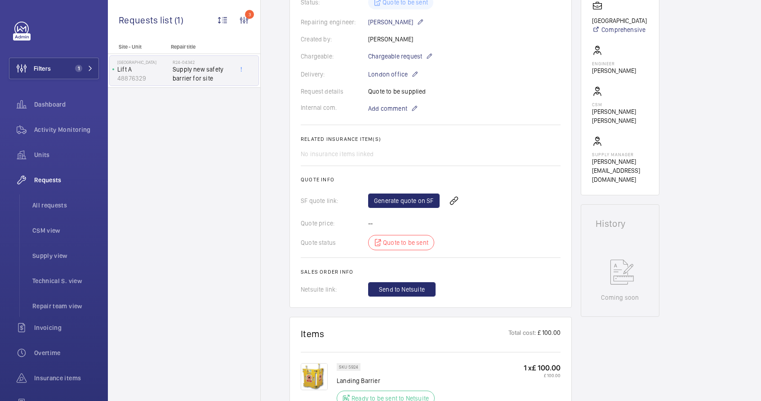
scroll to position [211, 0]
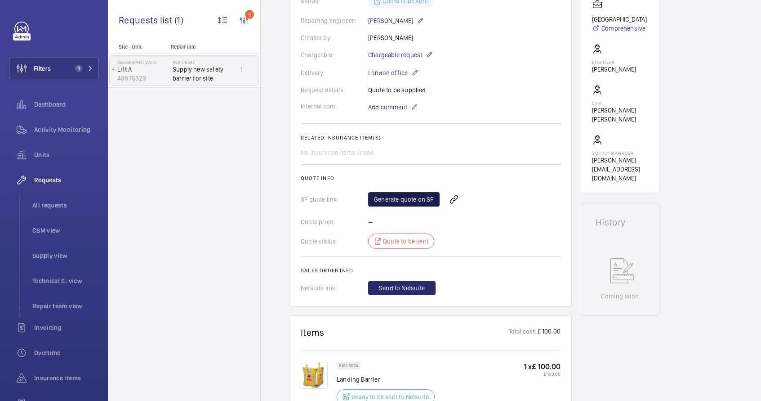
click at [392, 201] on link "Generate quote on SF" at bounding box center [403, 199] width 71 height 14
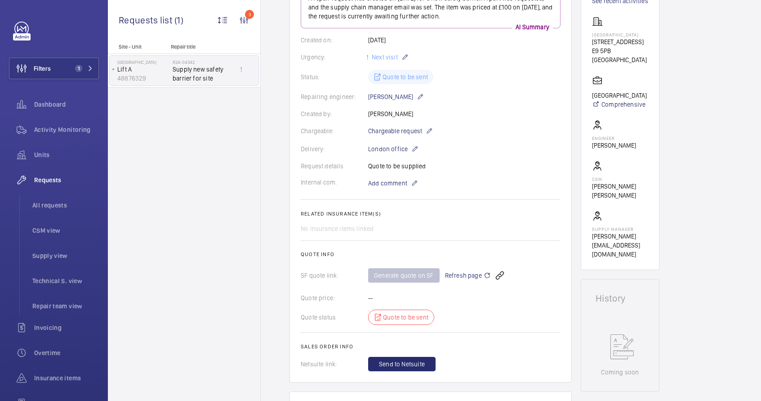
scroll to position [39, 0]
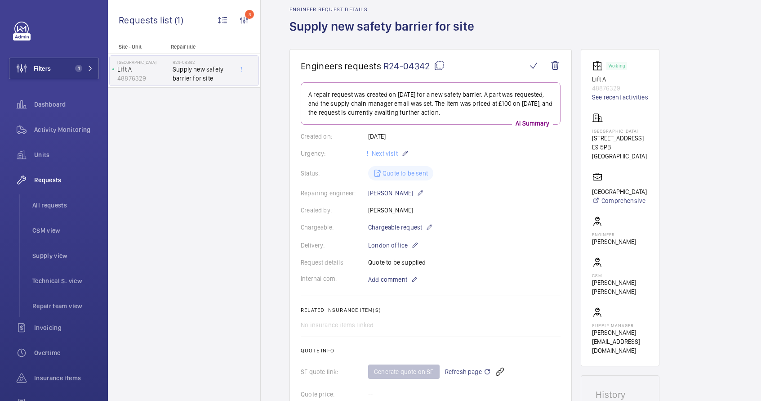
click at [439, 66] on mat-icon at bounding box center [439, 65] width 11 height 11
click at [51, 203] on span "All requests" at bounding box center [65, 205] width 67 height 9
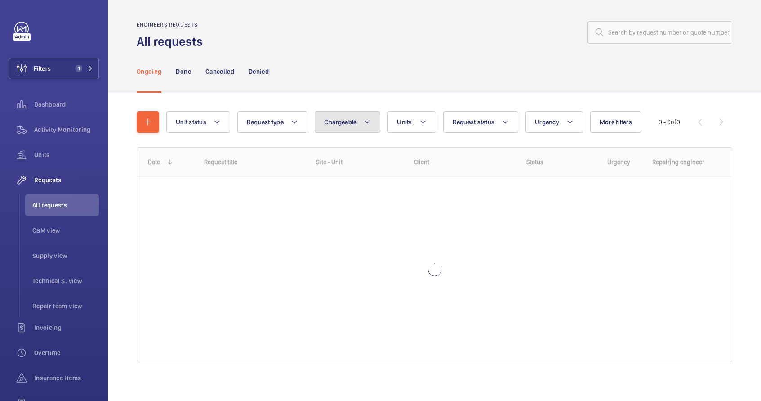
click at [330, 126] on button "Chargeable" at bounding box center [348, 122] width 66 height 22
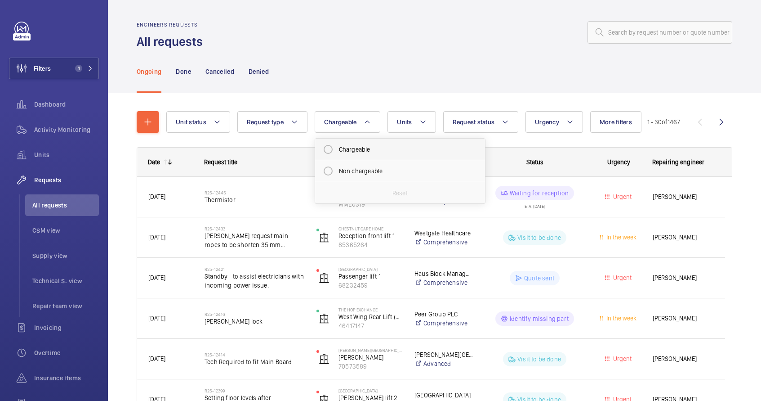
click at [346, 148] on mat-radio-button "Chargeable" at bounding box center [400, 149] width 162 height 18
radio input "true"
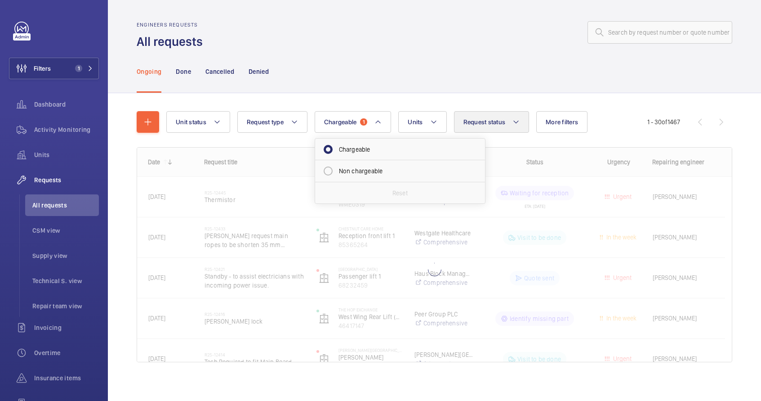
click at [482, 130] on button "Request status" at bounding box center [492, 122] width 76 height 22
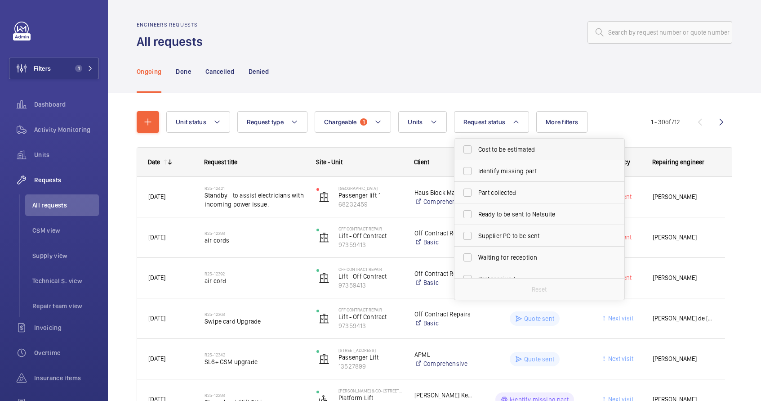
drag, startPoint x: 489, startPoint y: 149, endPoint x: 492, endPoint y: 157, distance: 8.7
click at [489, 149] on span "Cost to be estimated" at bounding box center [540, 149] width 124 height 9
click at [477, 149] on input "Cost to be estimated" at bounding box center [468, 149] width 18 height 18
checkbox input "true"
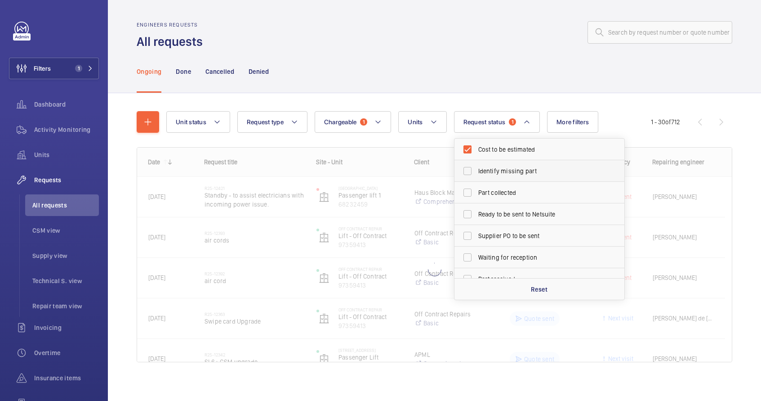
click at [495, 168] on span "Identify missing part" at bounding box center [540, 170] width 124 height 9
click at [477, 168] on input "Identify missing part" at bounding box center [468, 171] width 18 height 18
checkbox input "true"
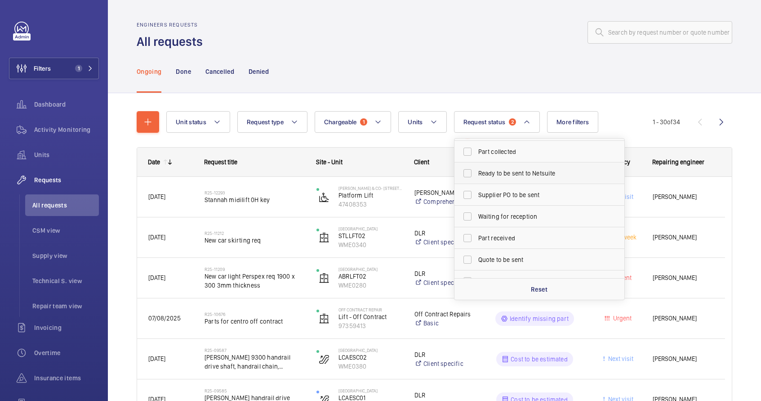
scroll to position [45, 0]
click at [504, 252] on span "Quote to be sent" at bounding box center [540, 254] width 124 height 9
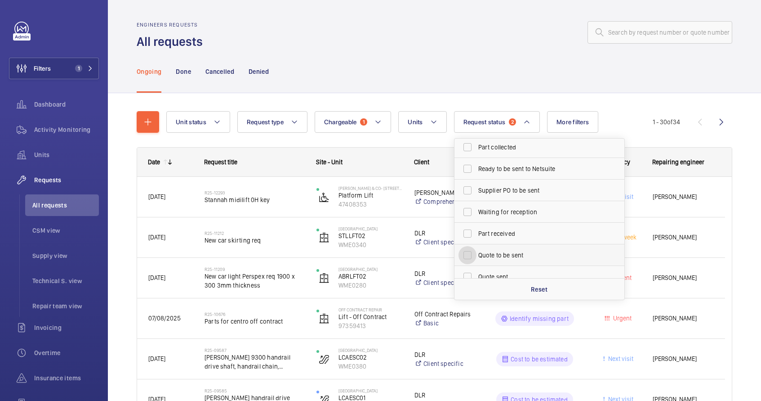
click at [477, 252] on input "Quote to be sent" at bounding box center [468, 255] width 18 height 18
checkbox input "true"
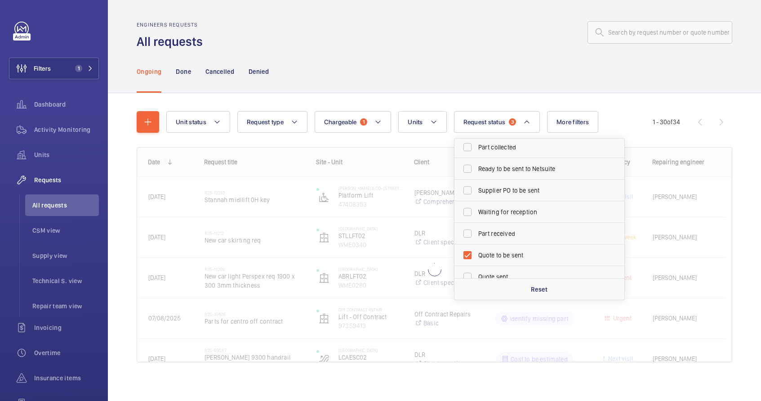
click at [449, 86] on div "Ongoing Done Cancelled Denied" at bounding box center [435, 71] width 596 height 43
